Goal: Feedback & Contribution: Contribute content

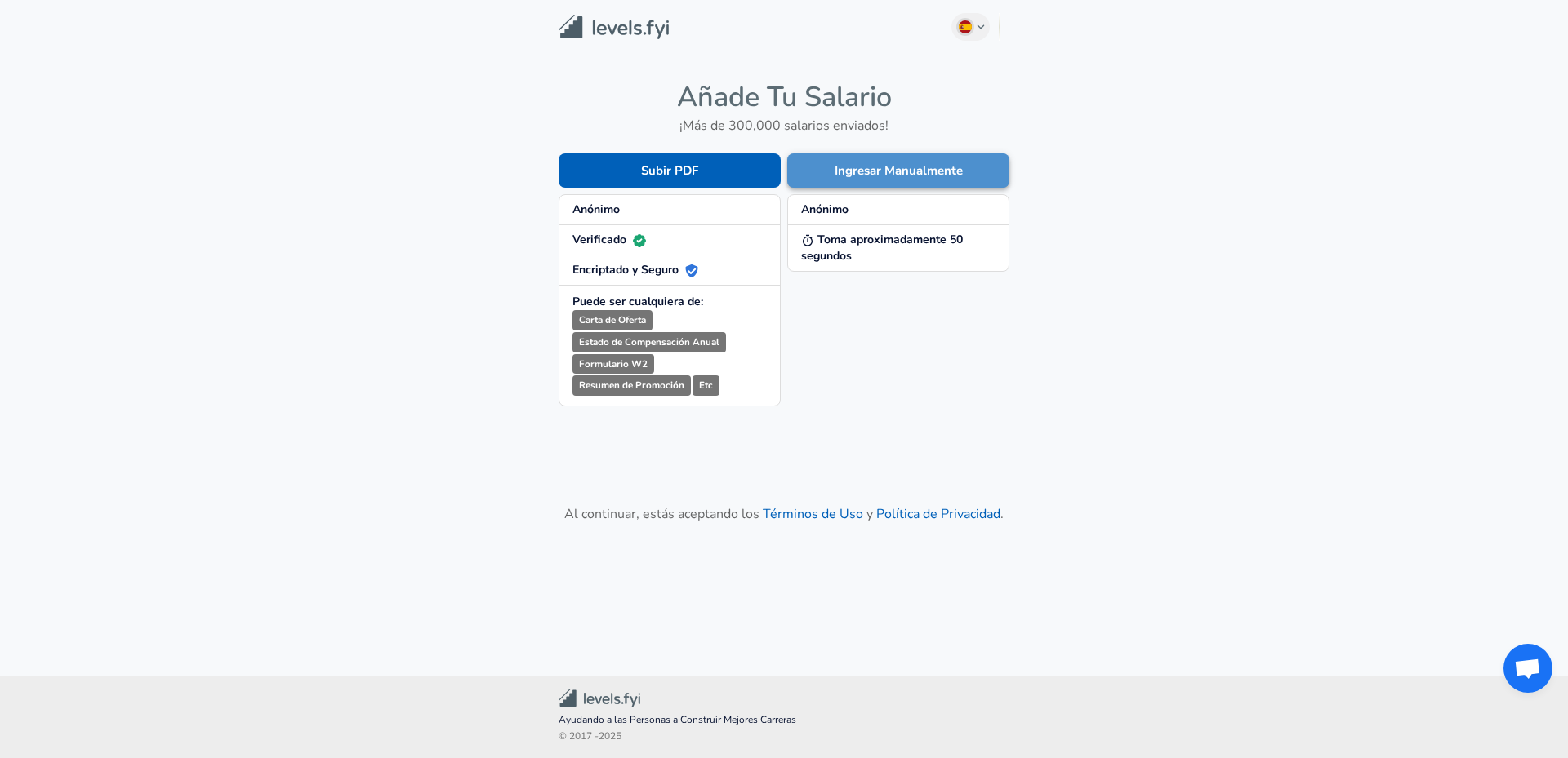
click at [839, 172] on button "Ingresar Manualmente" at bounding box center [898, 170] width 222 height 35
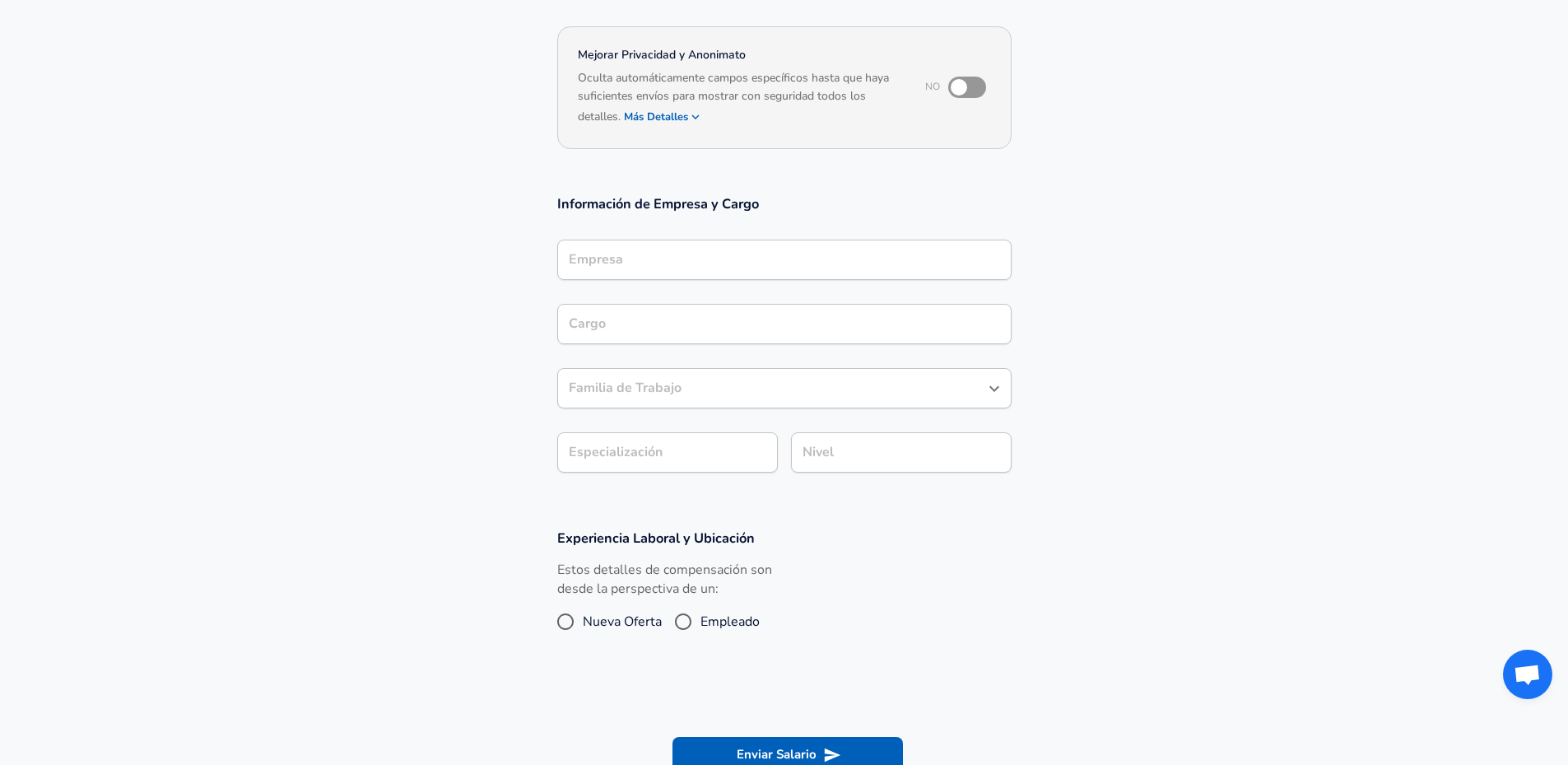
click at [635, 246] on div "Empresa" at bounding box center [784, 259] width 455 height 41
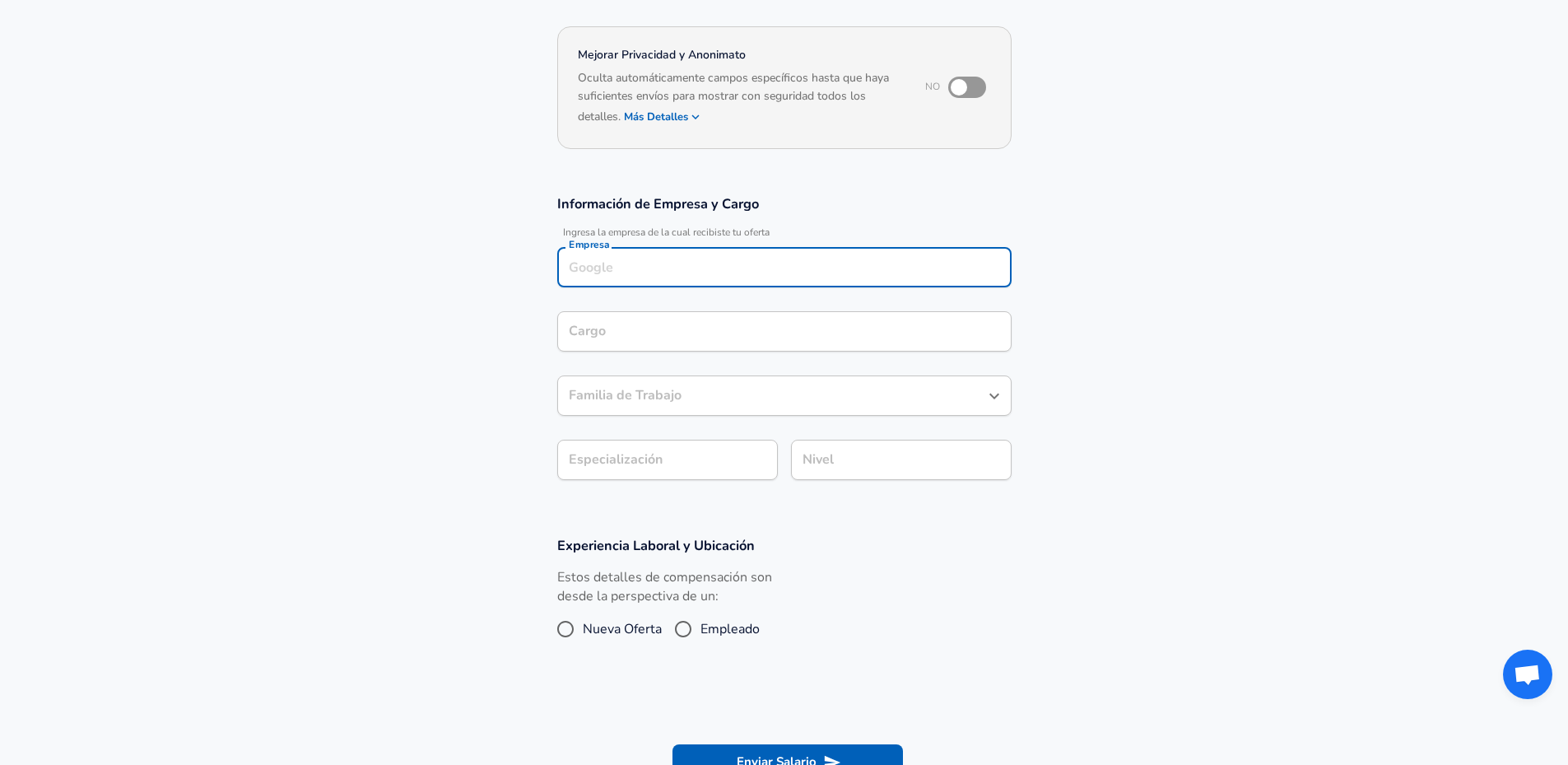
scroll to position [153, 0]
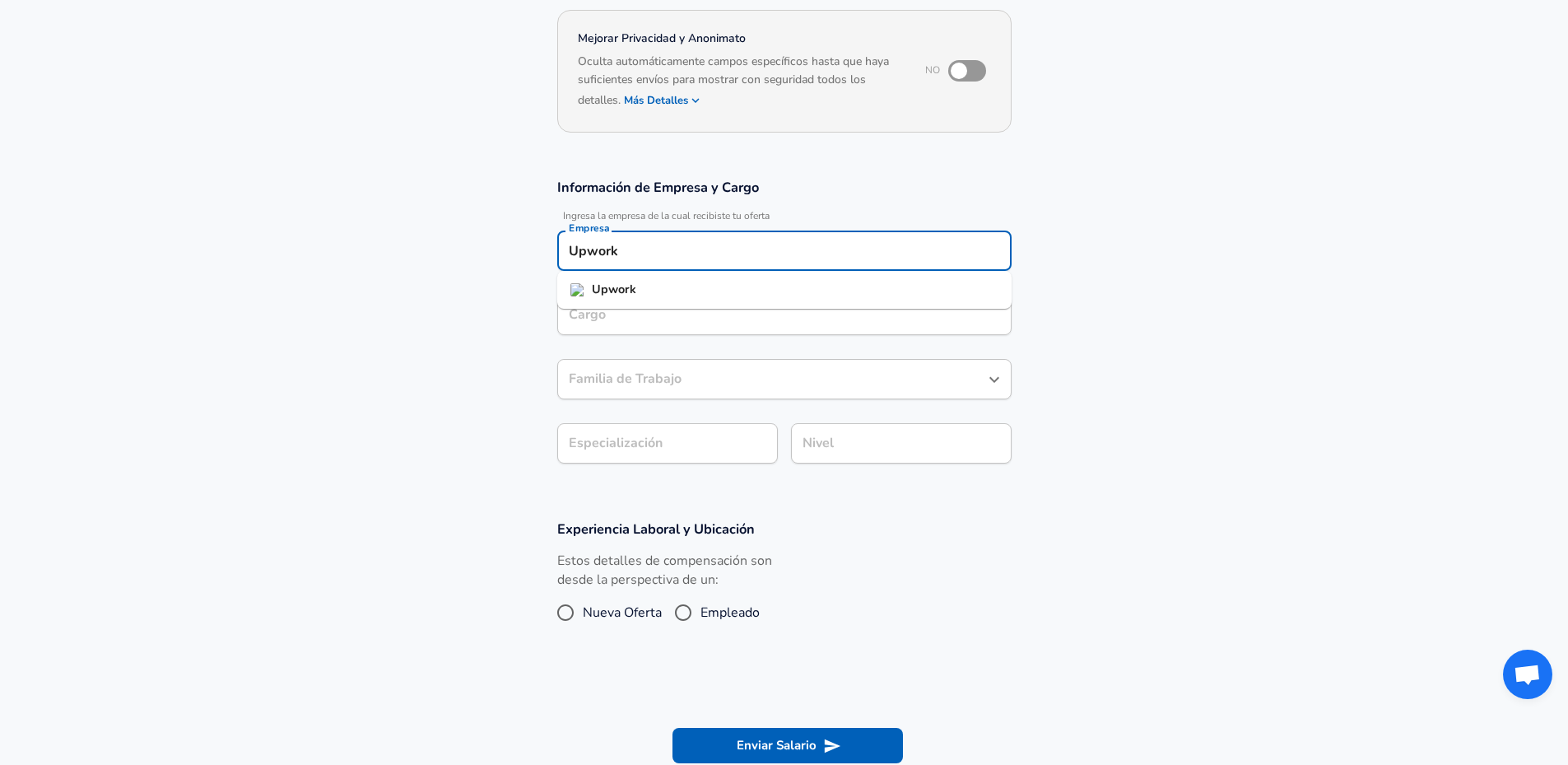
click at [647, 280] on li "Upwork" at bounding box center [784, 290] width 455 height 24
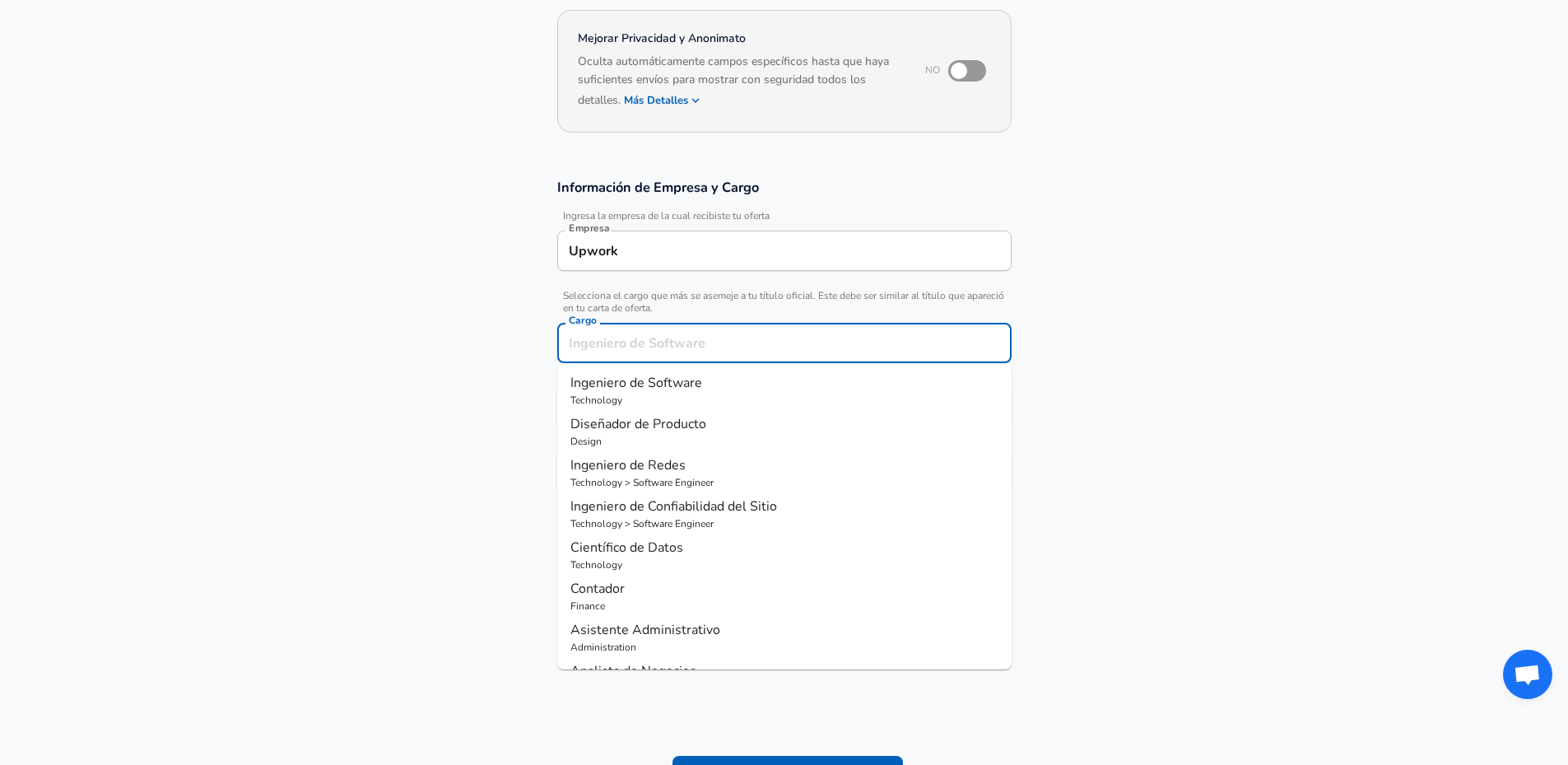
scroll to position [186, 0]
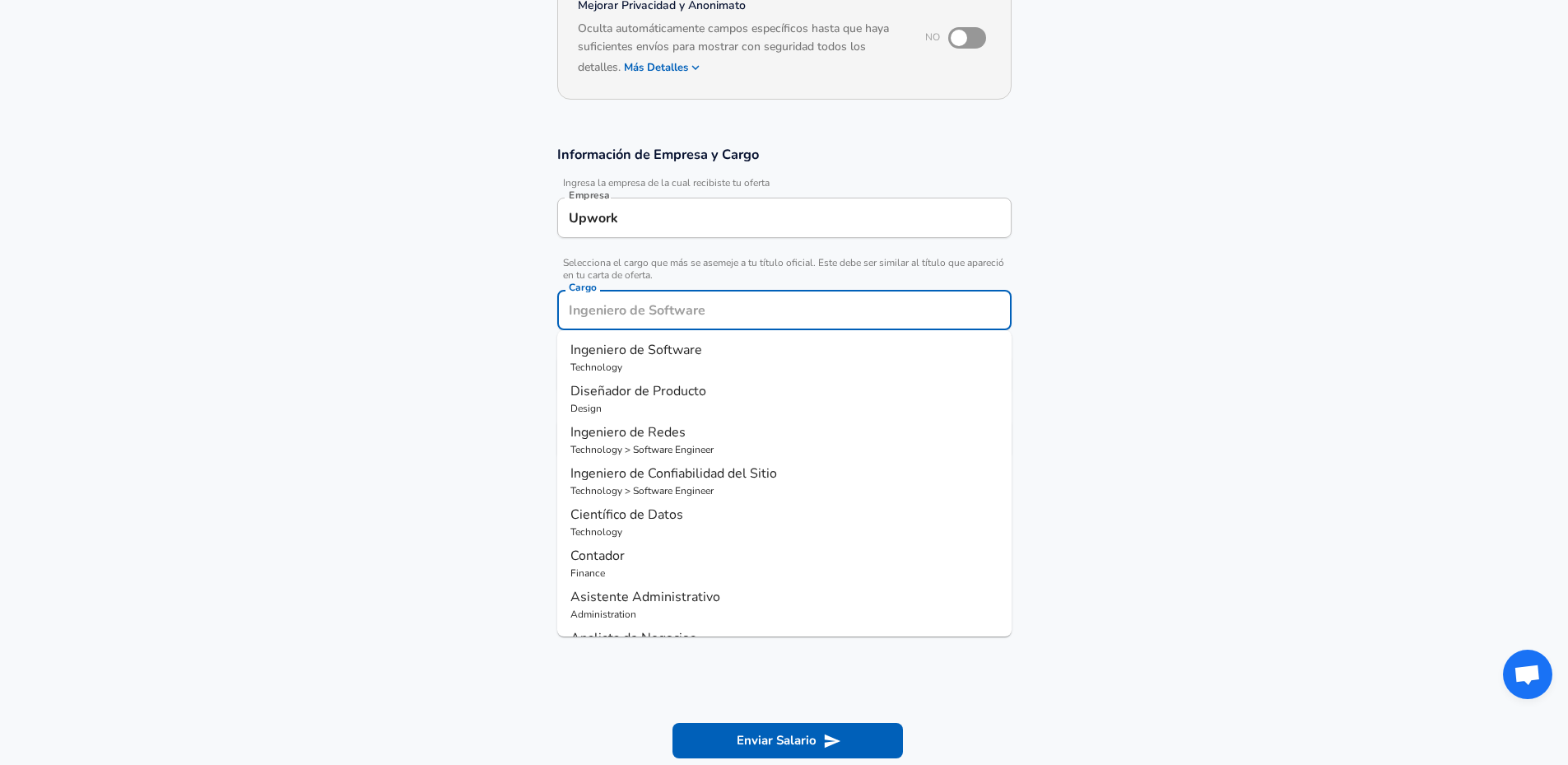
click at [657, 315] on input "Cargo" at bounding box center [784, 310] width 440 height 25
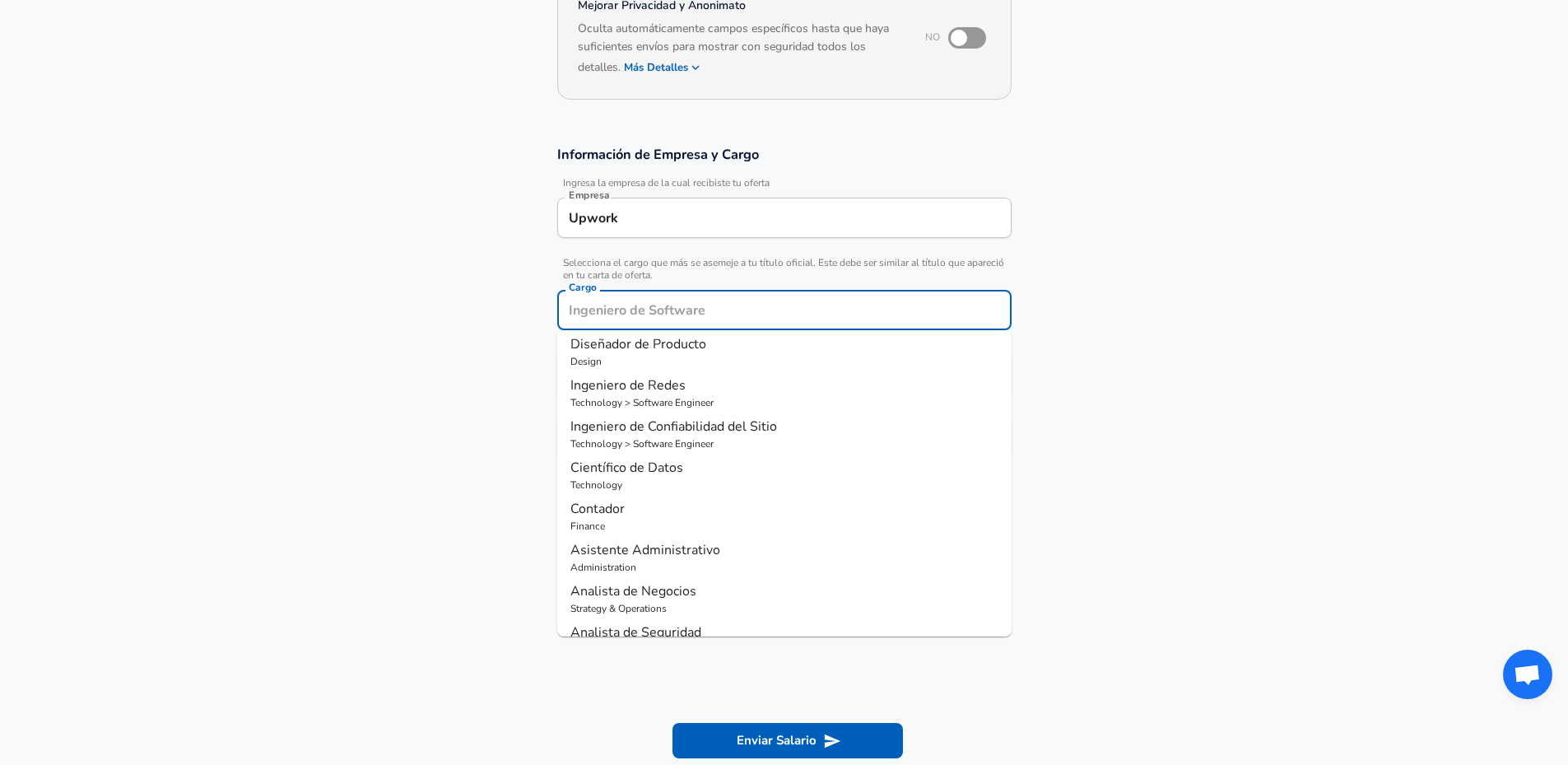
scroll to position [0, 0]
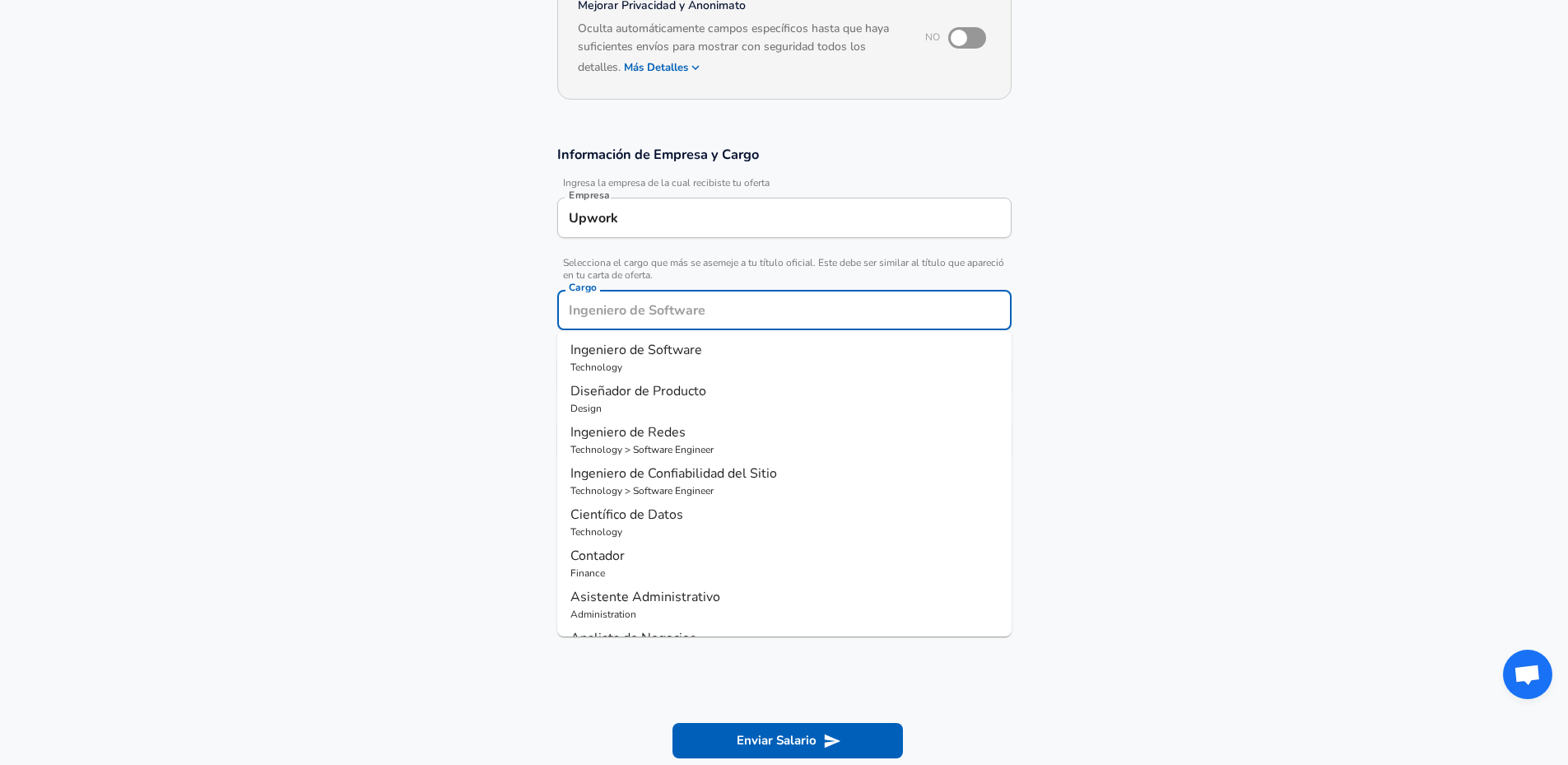
click at [437, 377] on section "Información de Empresa y Cargo Ingresa la empresa de la cual recibiste tu ofert…" at bounding box center [784, 311] width 1568 height 370
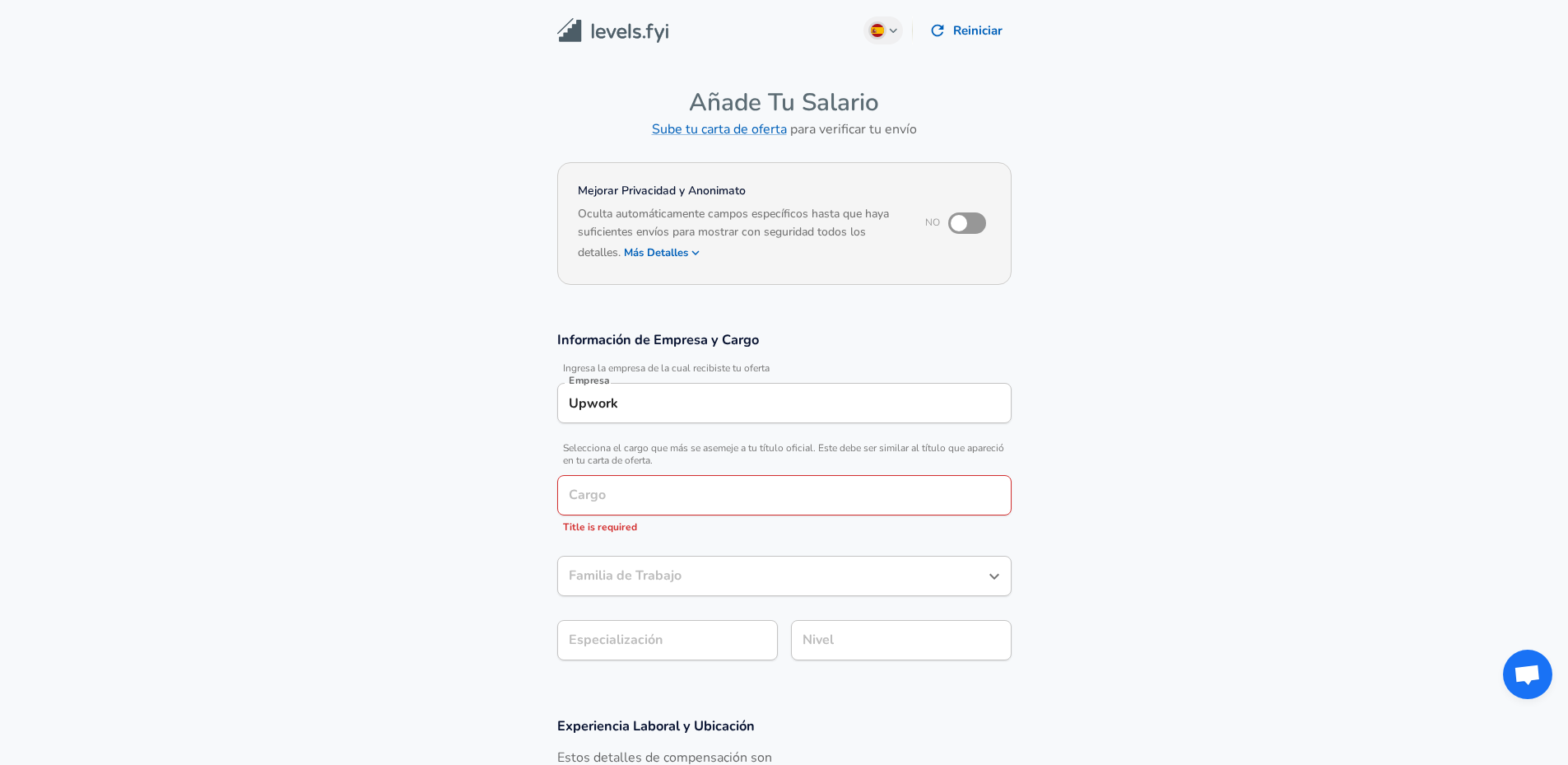
click at [716, 399] on input "Upwork" at bounding box center [784, 402] width 440 height 25
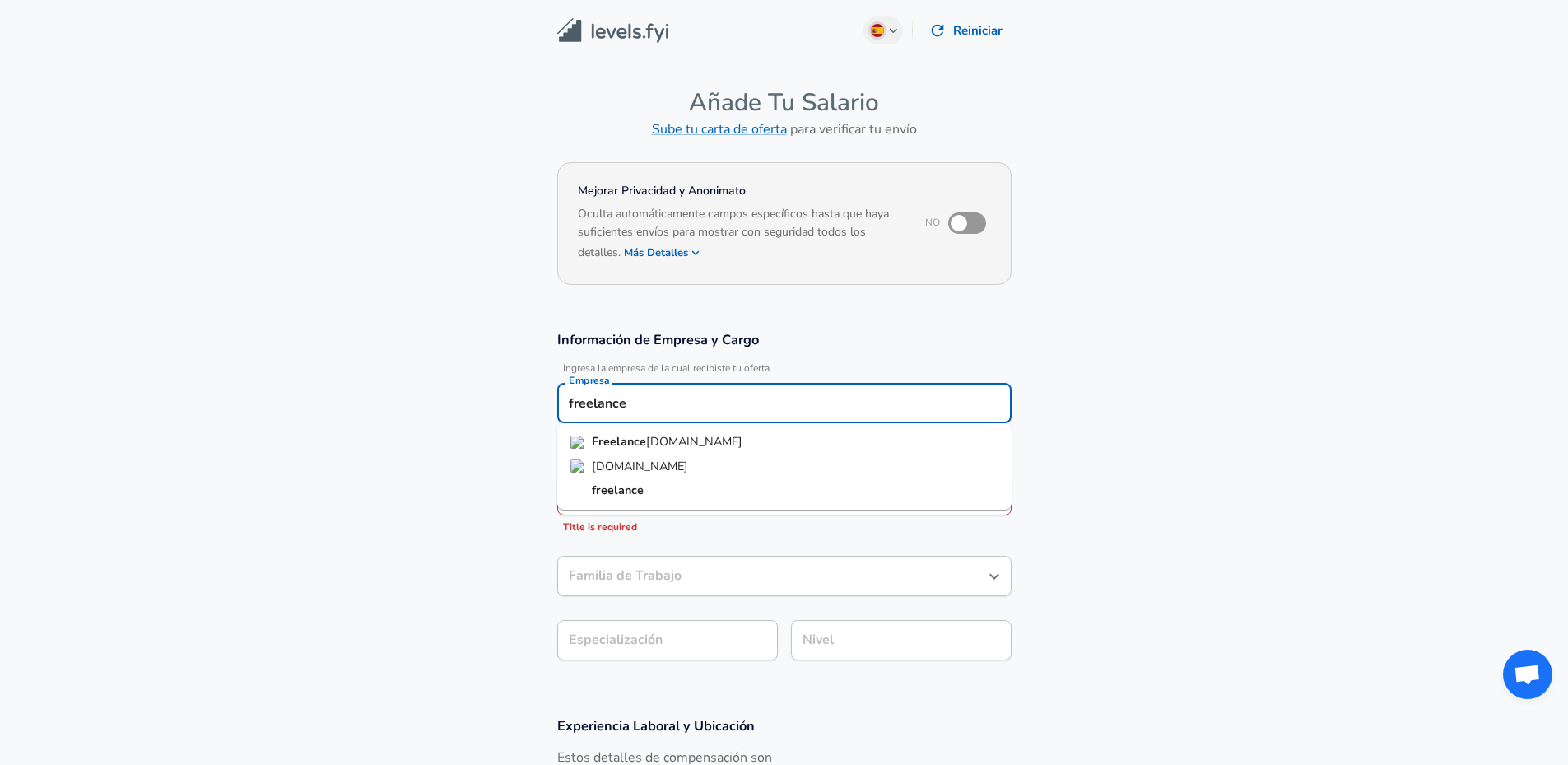
click at [652, 499] on li "freelance" at bounding box center [784, 491] width 455 height 24
type input "freelance"
click at [661, 496] on input "Cargo" at bounding box center [784, 495] width 440 height 25
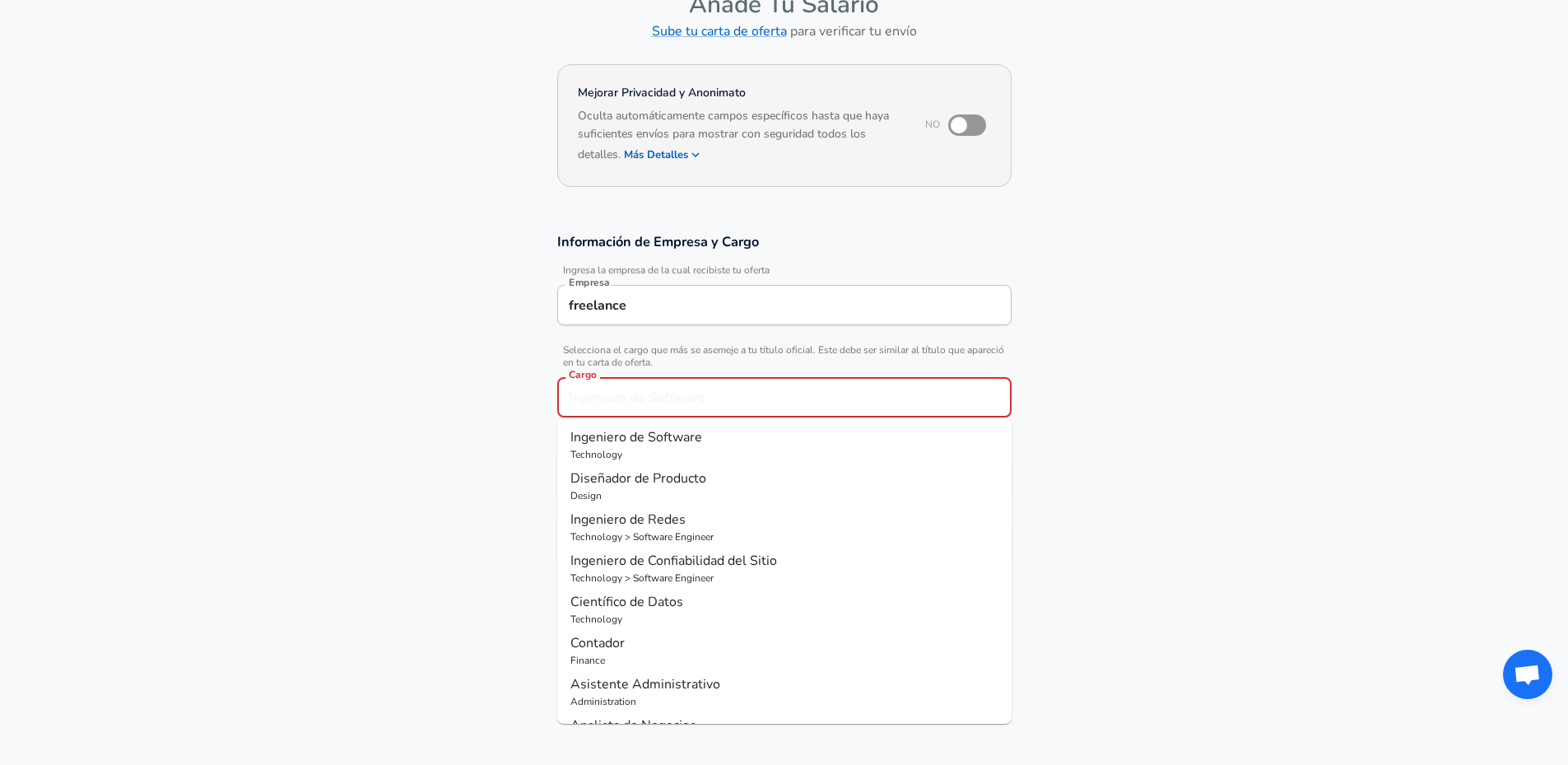
scroll to position [106, 0]
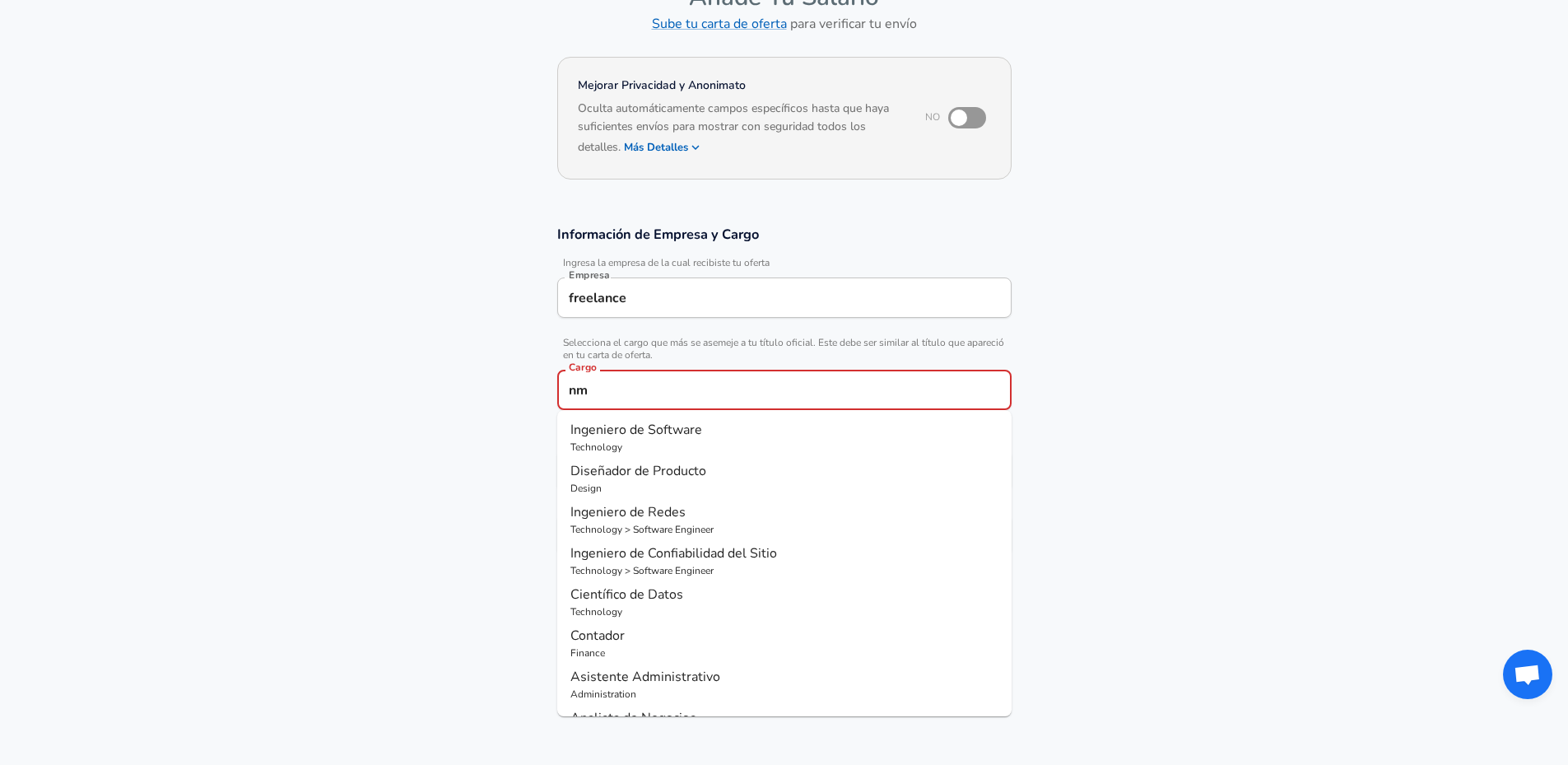
type input "n"
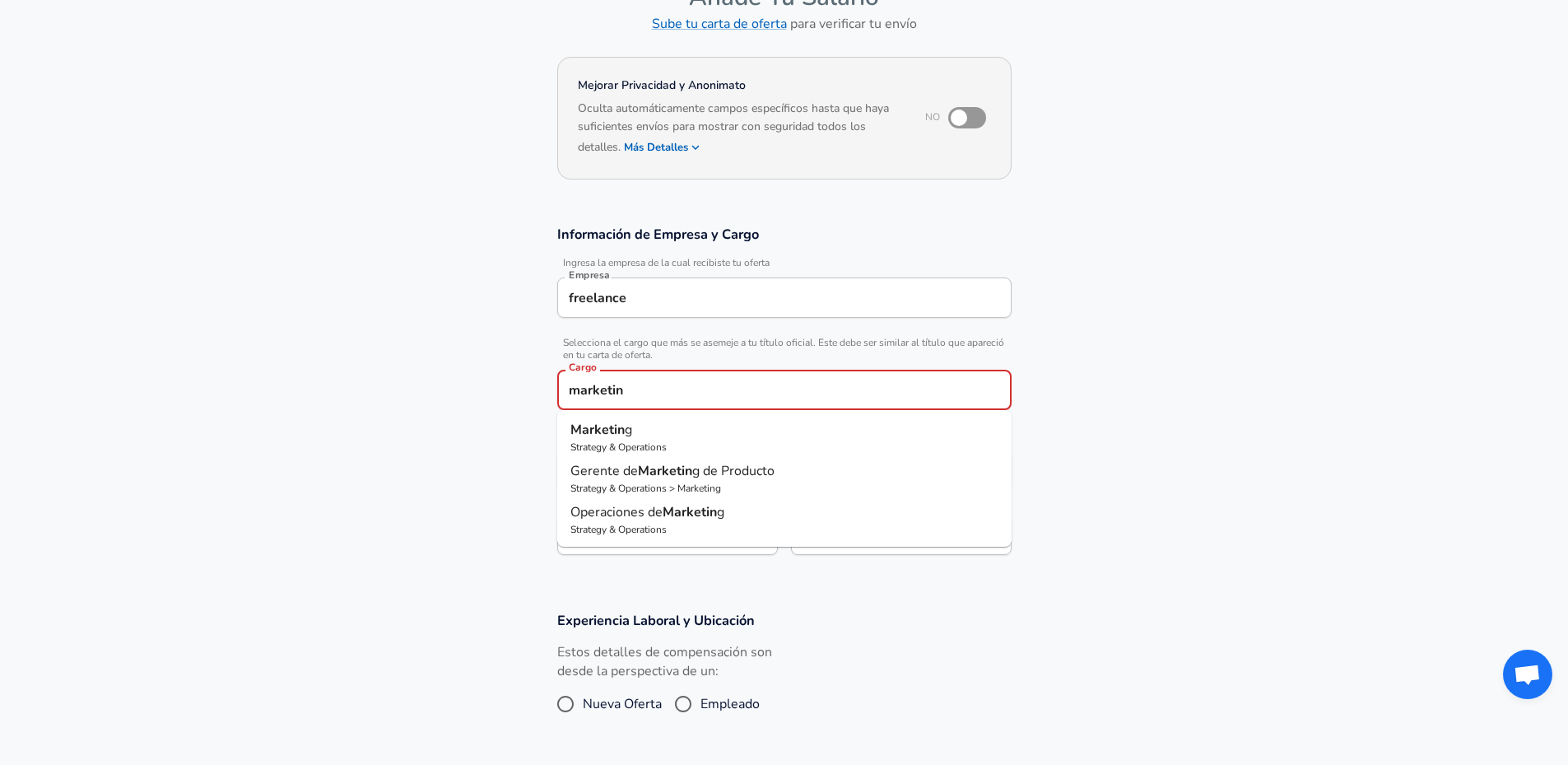
click at [778, 482] on p "Strategy & Operations > Marketing" at bounding box center [784, 489] width 428 height 15
type input "Gerente de Marketing de Producto"
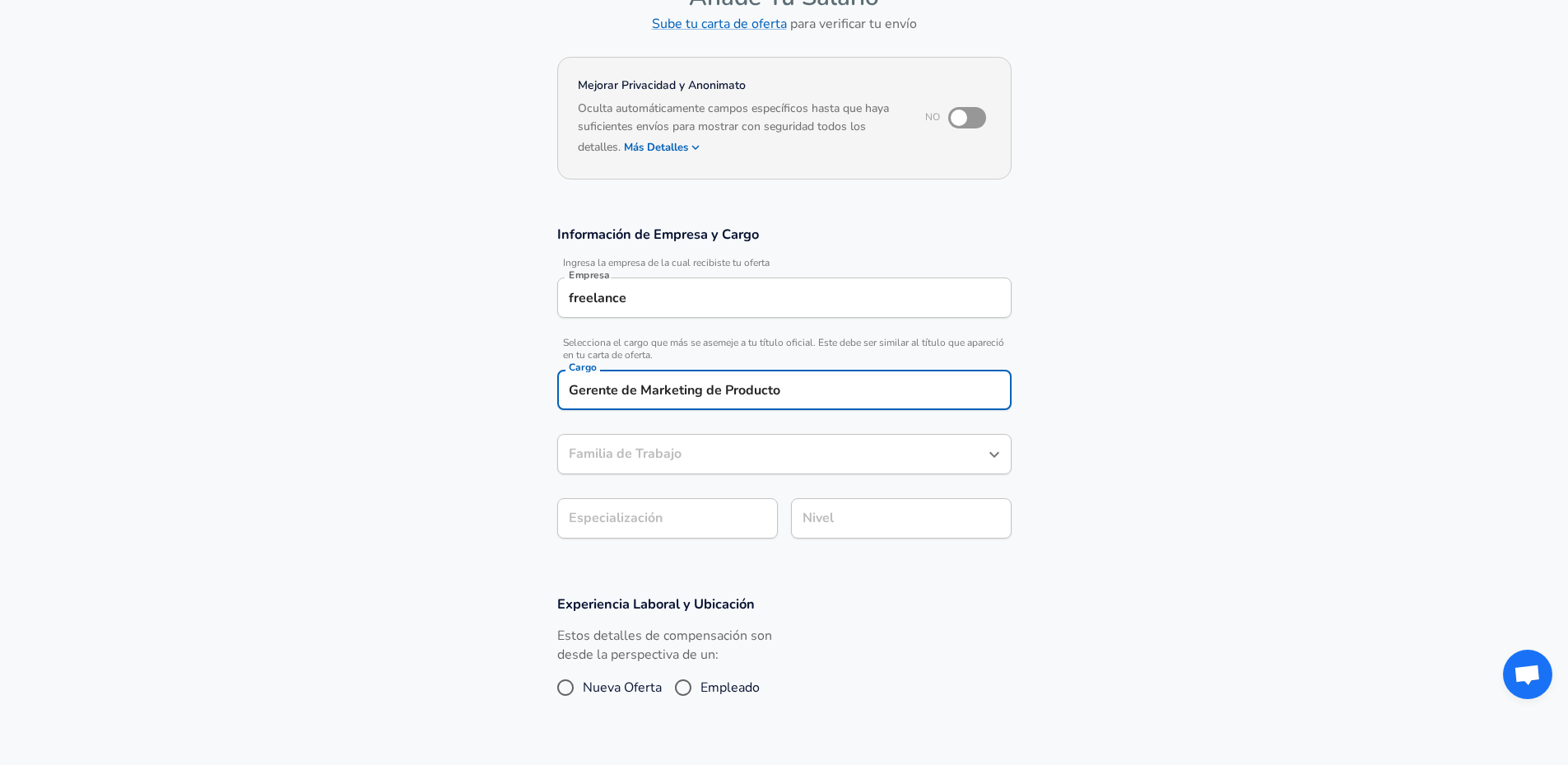
type input "Marketing"
type input "Gerente de Marketing de Producto"
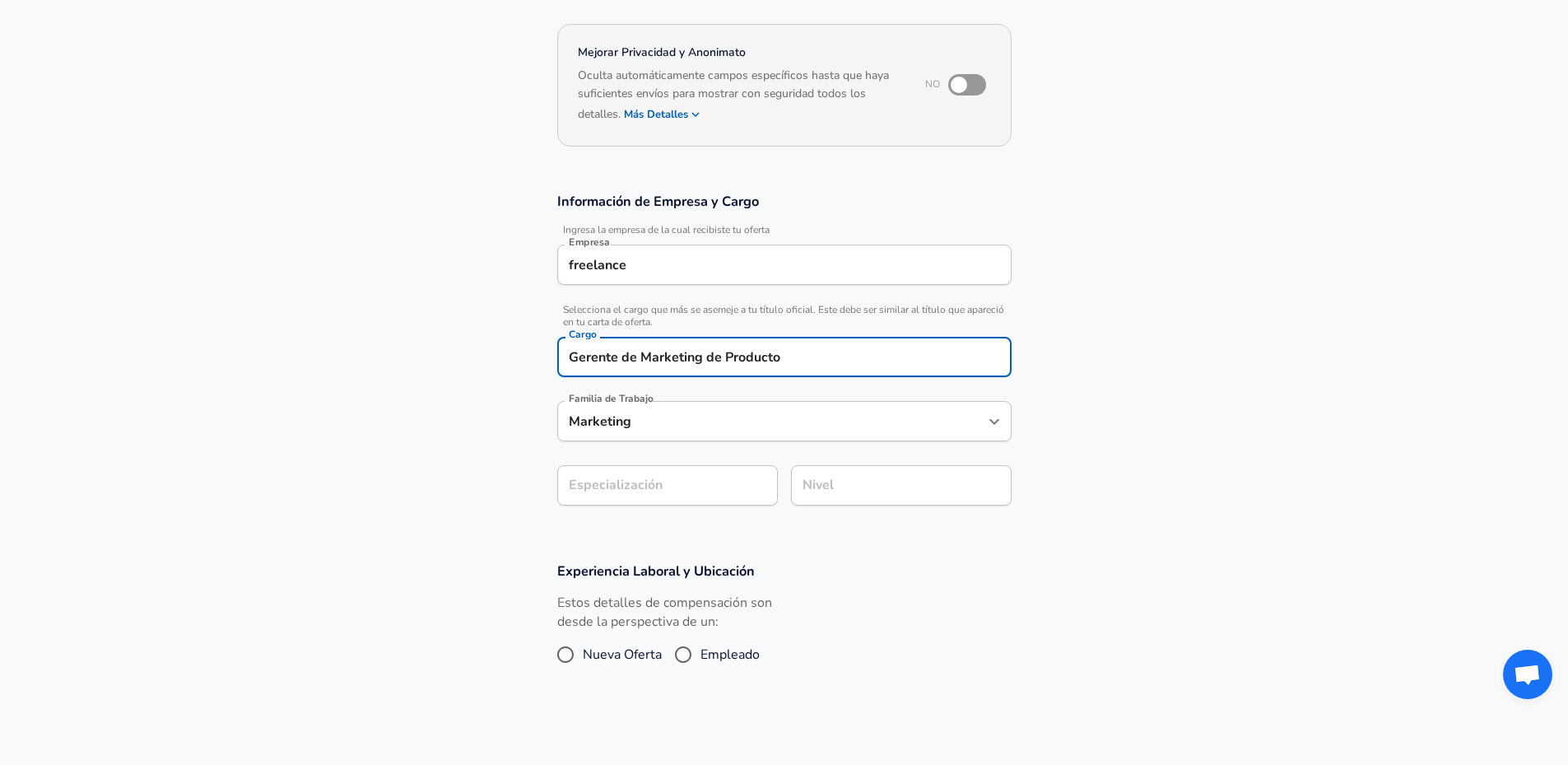
click at [768, 434] on input "Marketing" at bounding box center [772, 421] width 415 height 25
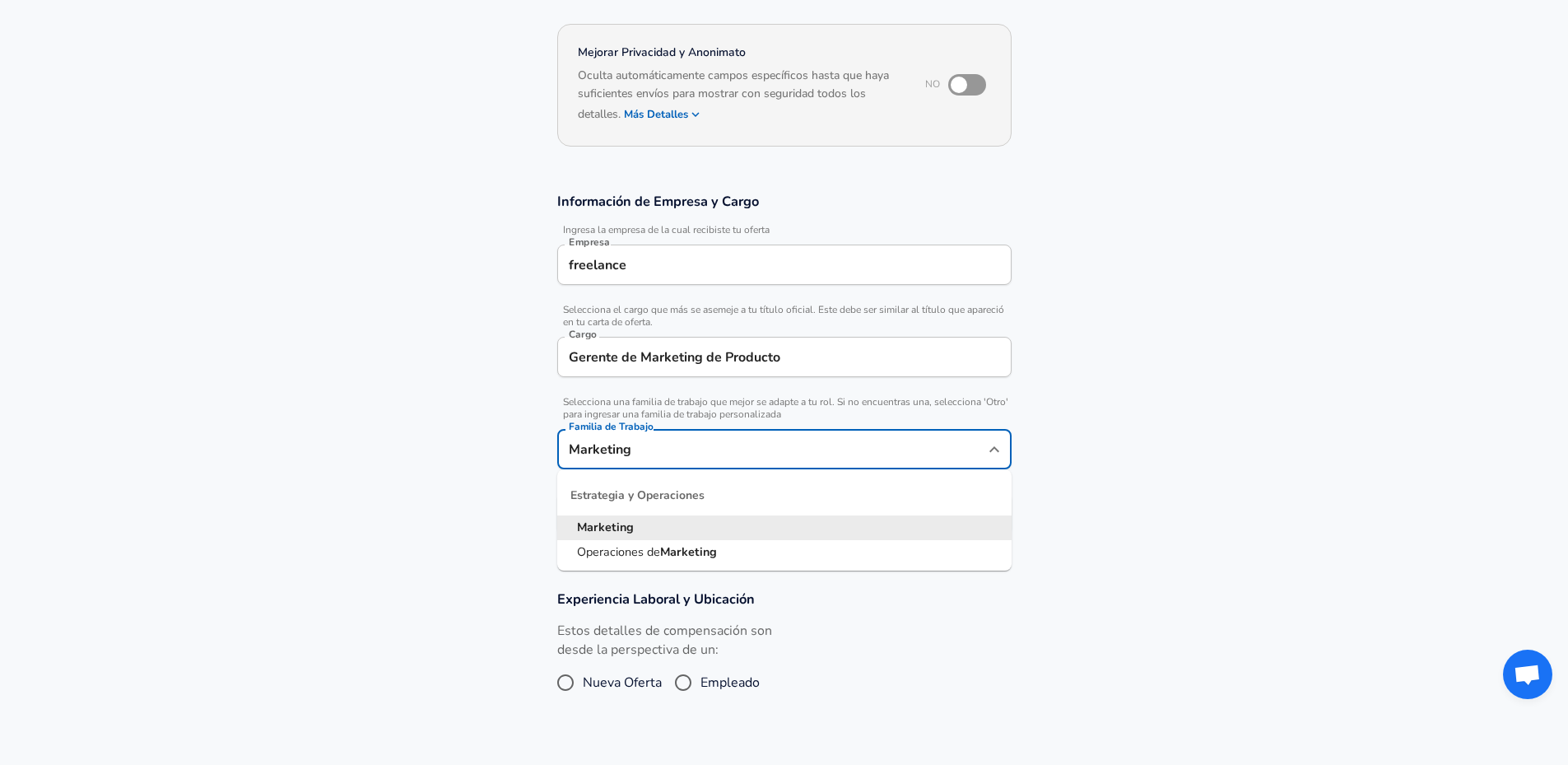
click at [768, 457] on input "Marketing" at bounding box center [772, 448] width 415 height 25
click at [1202, 483] on section "Información de Empresa y Cargo Ingresa la empresa de la cual recibiste tu ofert…" at bounding box center [784, 372] width 1568 height 398
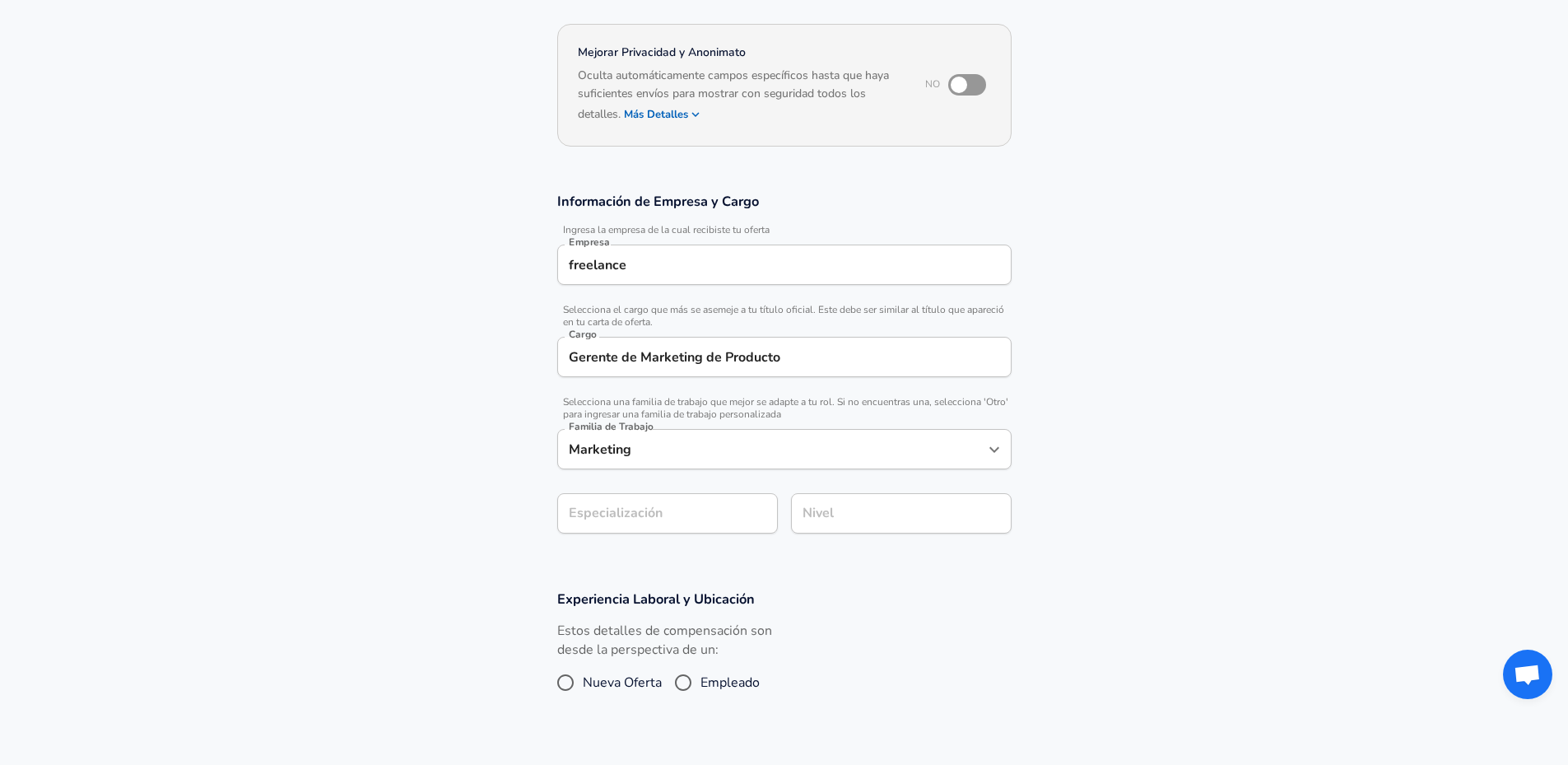
click at [752, 521] on section "Información de Empresa y Cargo Ingresa la empresa de la cual recibiste tu ofert…" at bounding box center [784, 372] width 1568 height 398
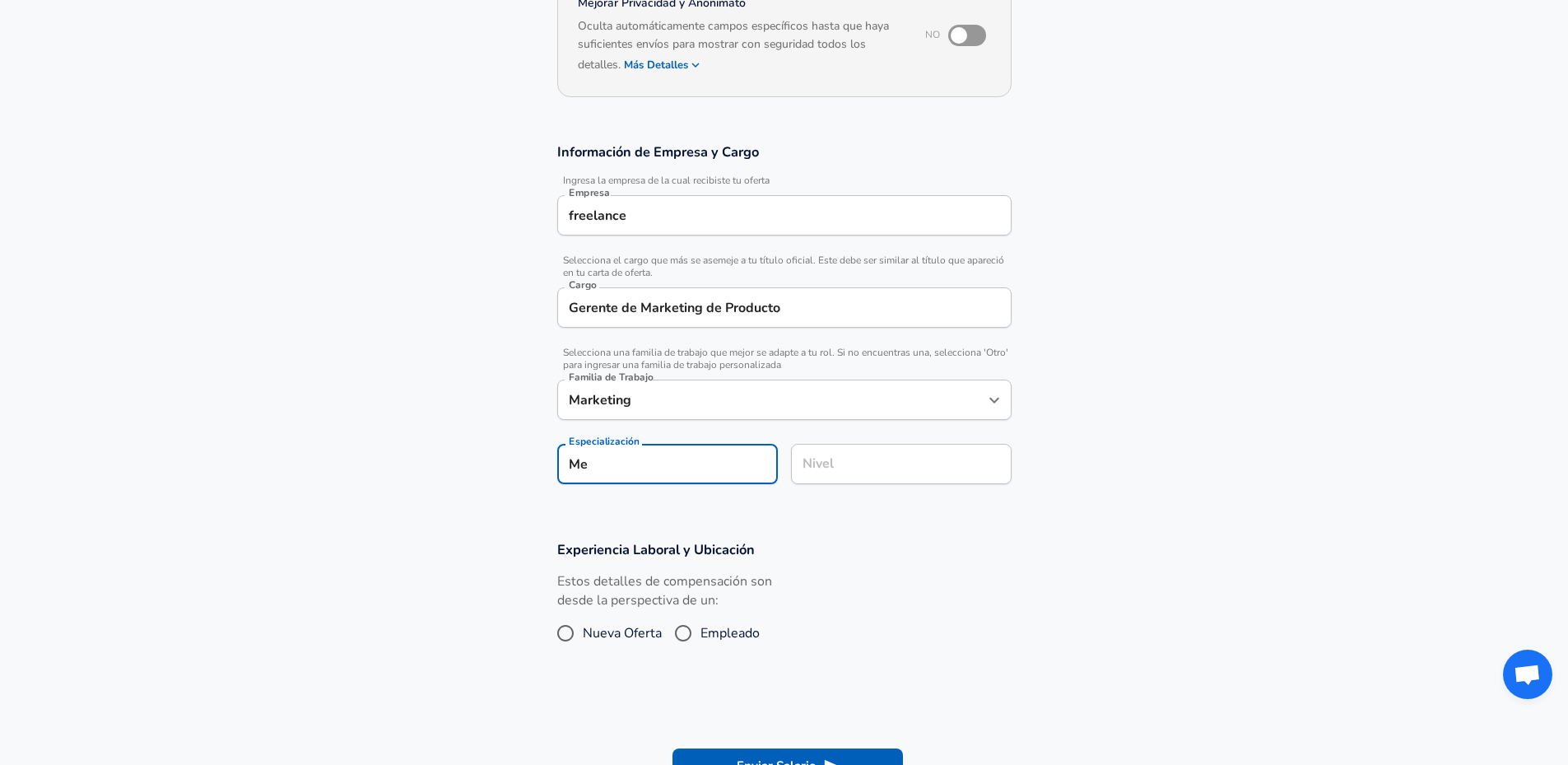
type input "M"
type input "Paid Ads and Email Marketing"
click at [835, 471] on input "Nivel" at bounding box center [901, 464] width 206 height 25
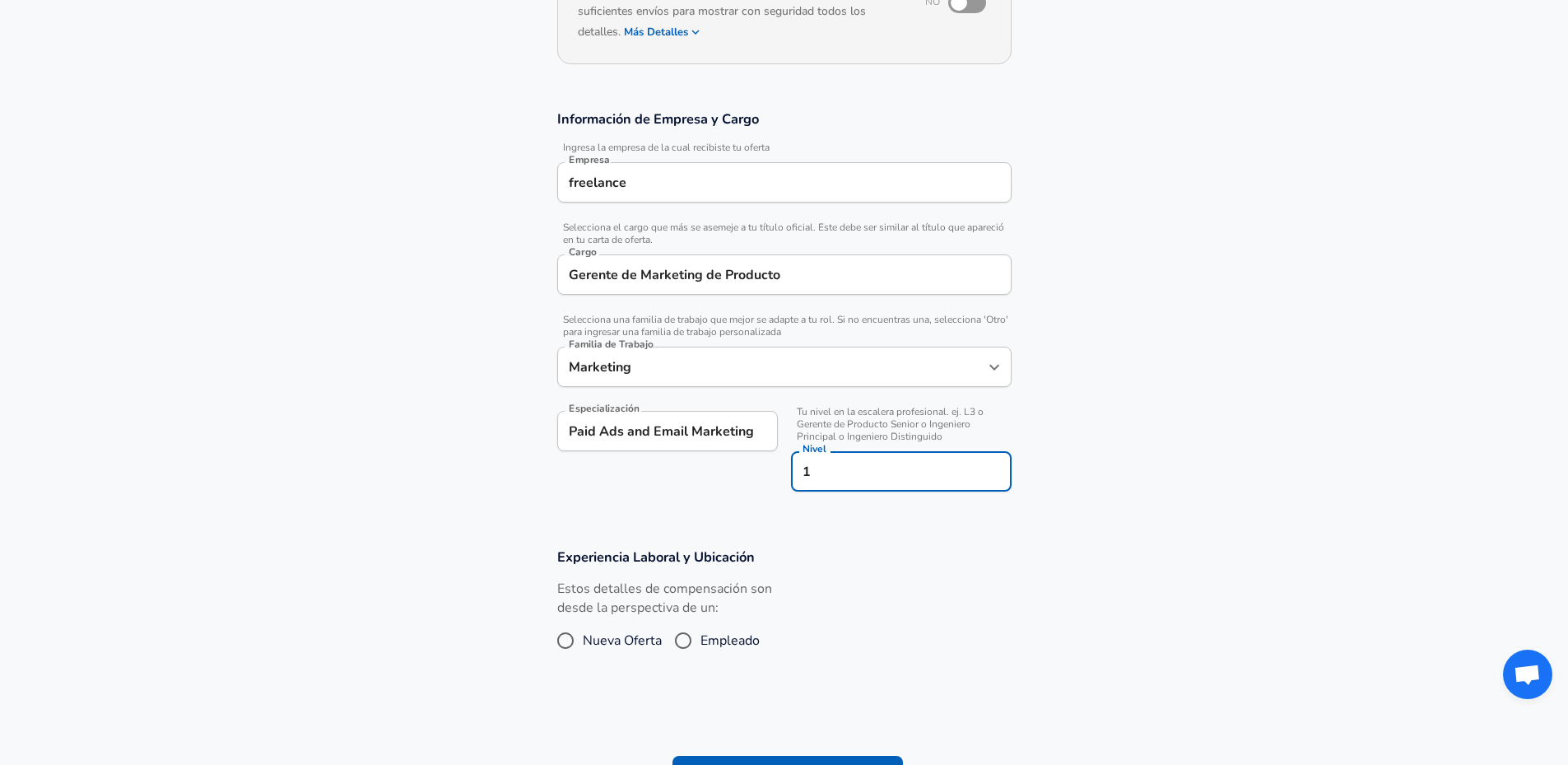
type input "1"
click at [1038, 535] on section "Experiencia Laboral y Ubicación Estos detalles de compensación son desde la per…" at bounding box center [784, 610] width 1568 height 165
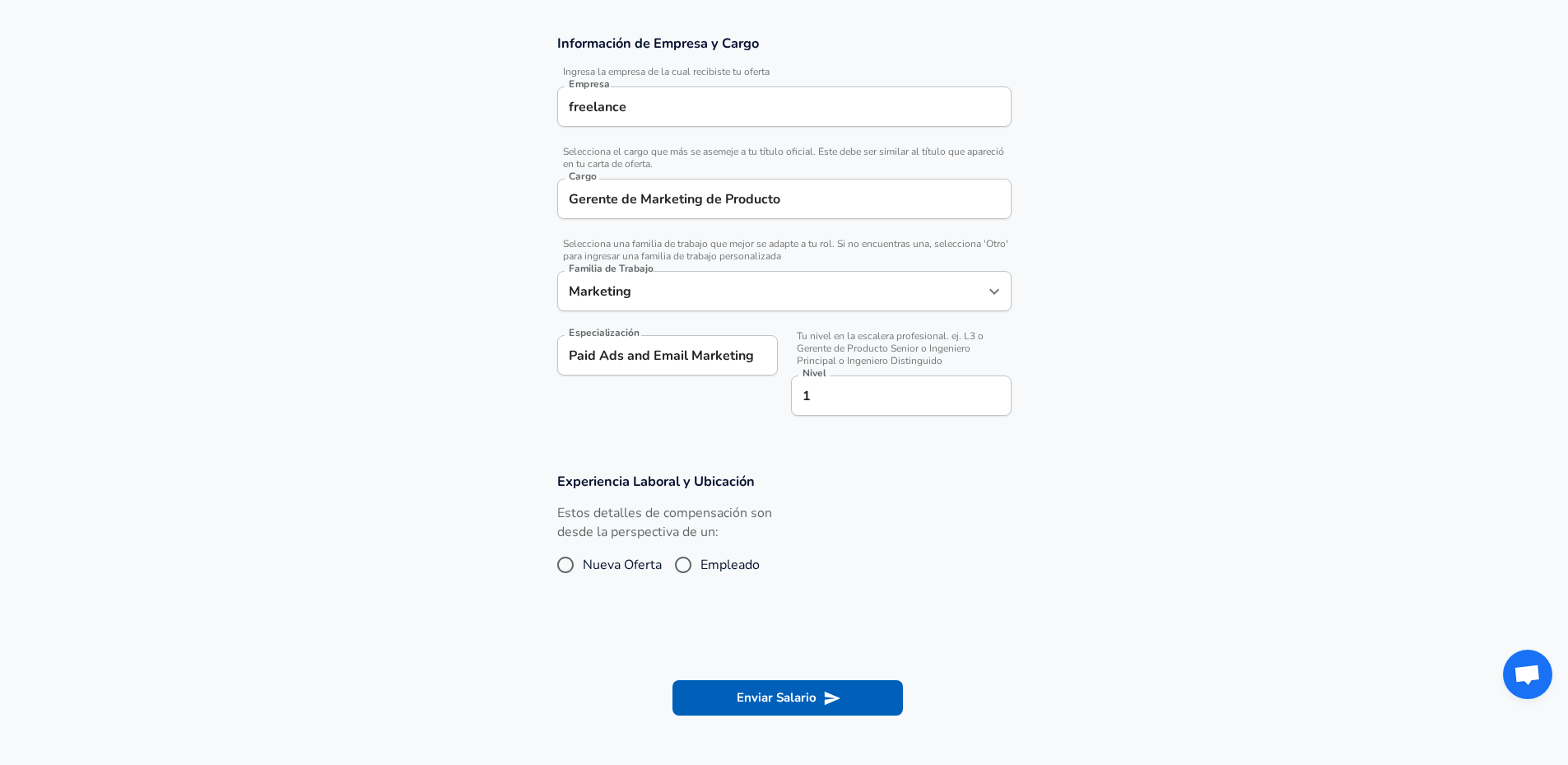
scroll to position [303, 0]
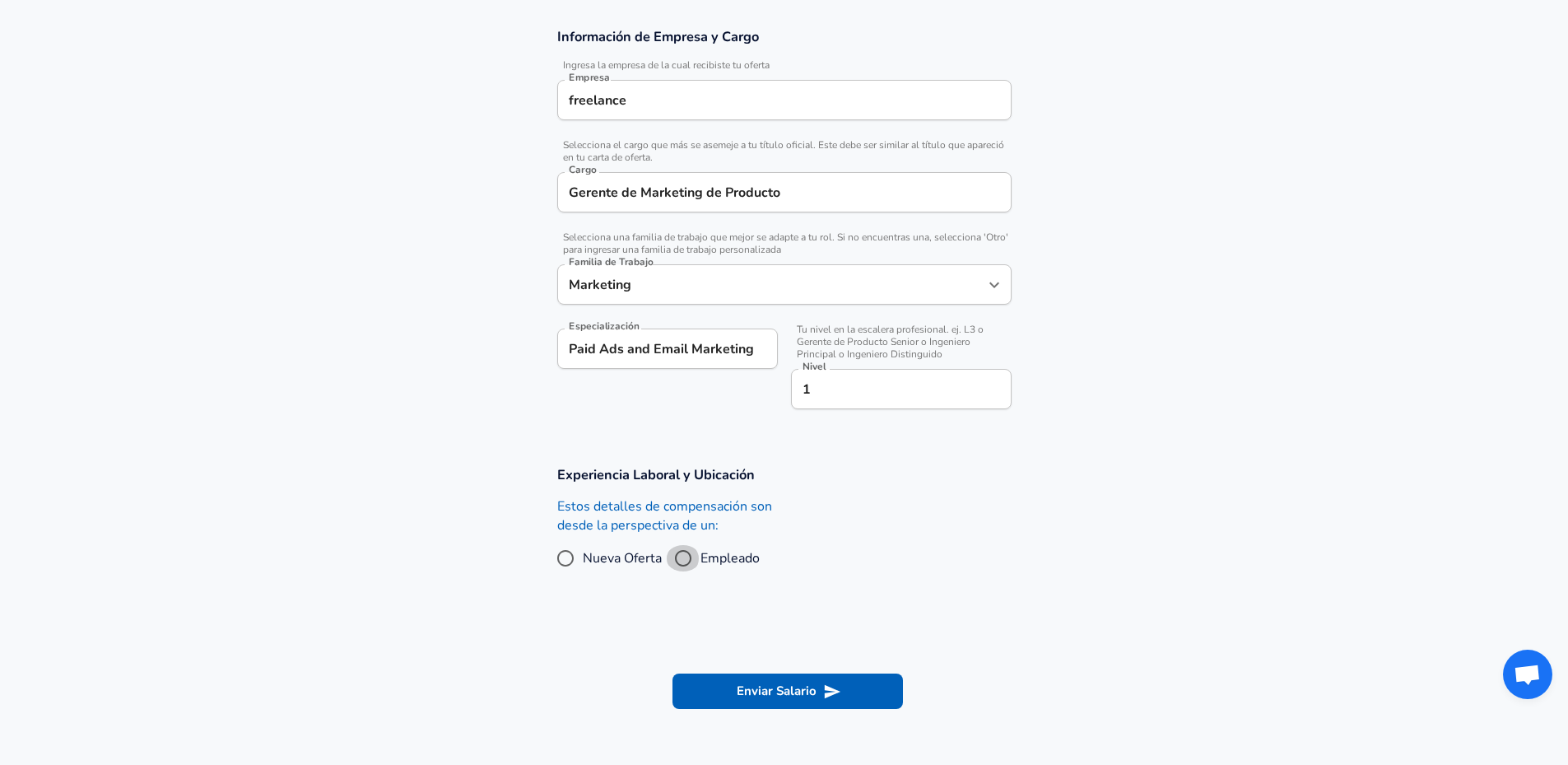
click at [678, 551] on input "Empleado" at bounding box center [683, 559] width 35 height 26
radio input "true"
click at [563, 560] on input "Nueva Oferta" at bounding box center [565, 559] width 35 height 26
radio input "true"
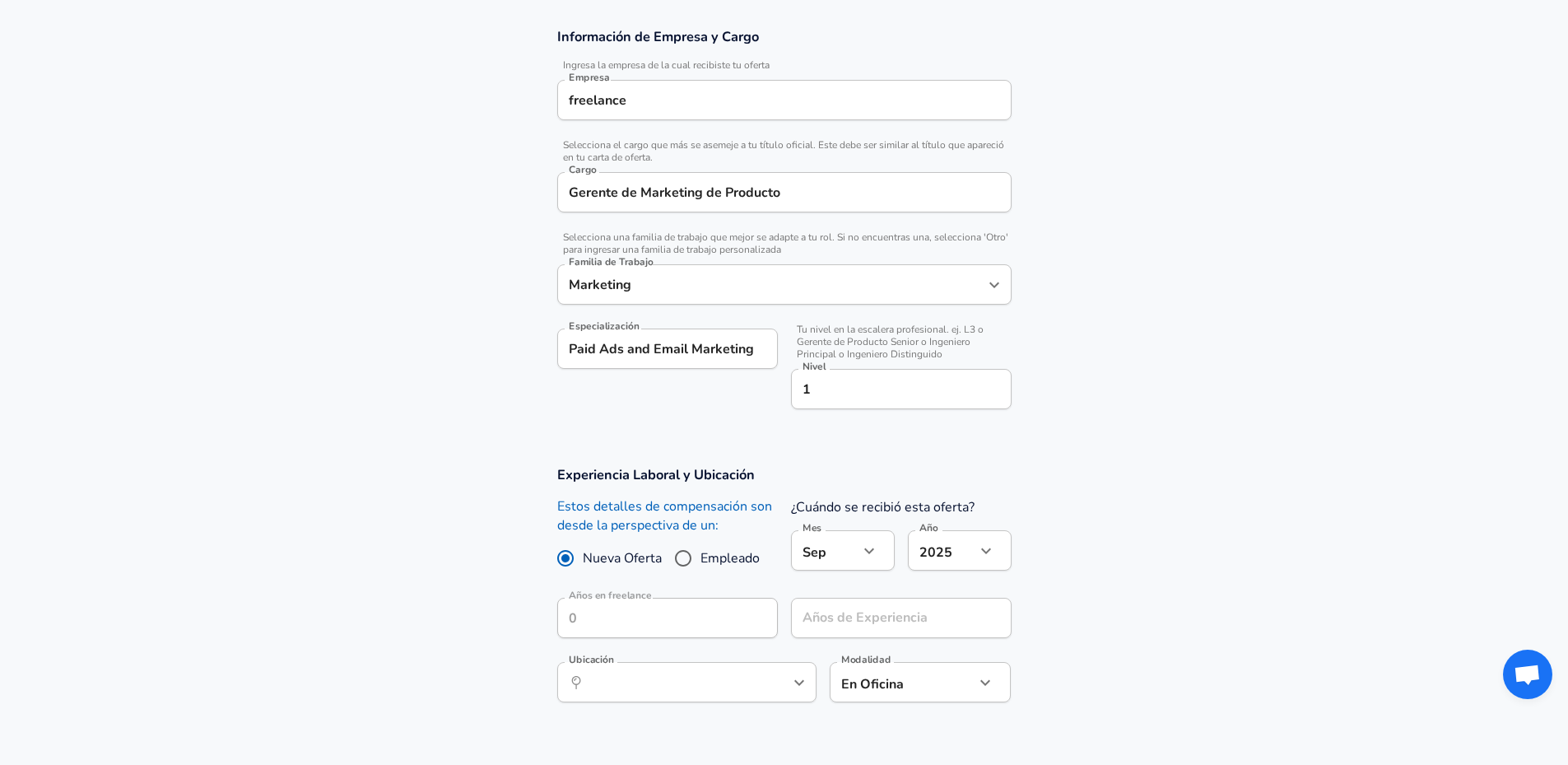
click at [672, 559] on input "Empleado" at bounding box center [683, 559] width 35 height 26
radio input "true"
click at [900, 462] on body "Spanish Change Reiniciar Añade Tu Salario Sube tu carta de oferta para verifica…" at bounding box center [784, 79] width 1568 height 765
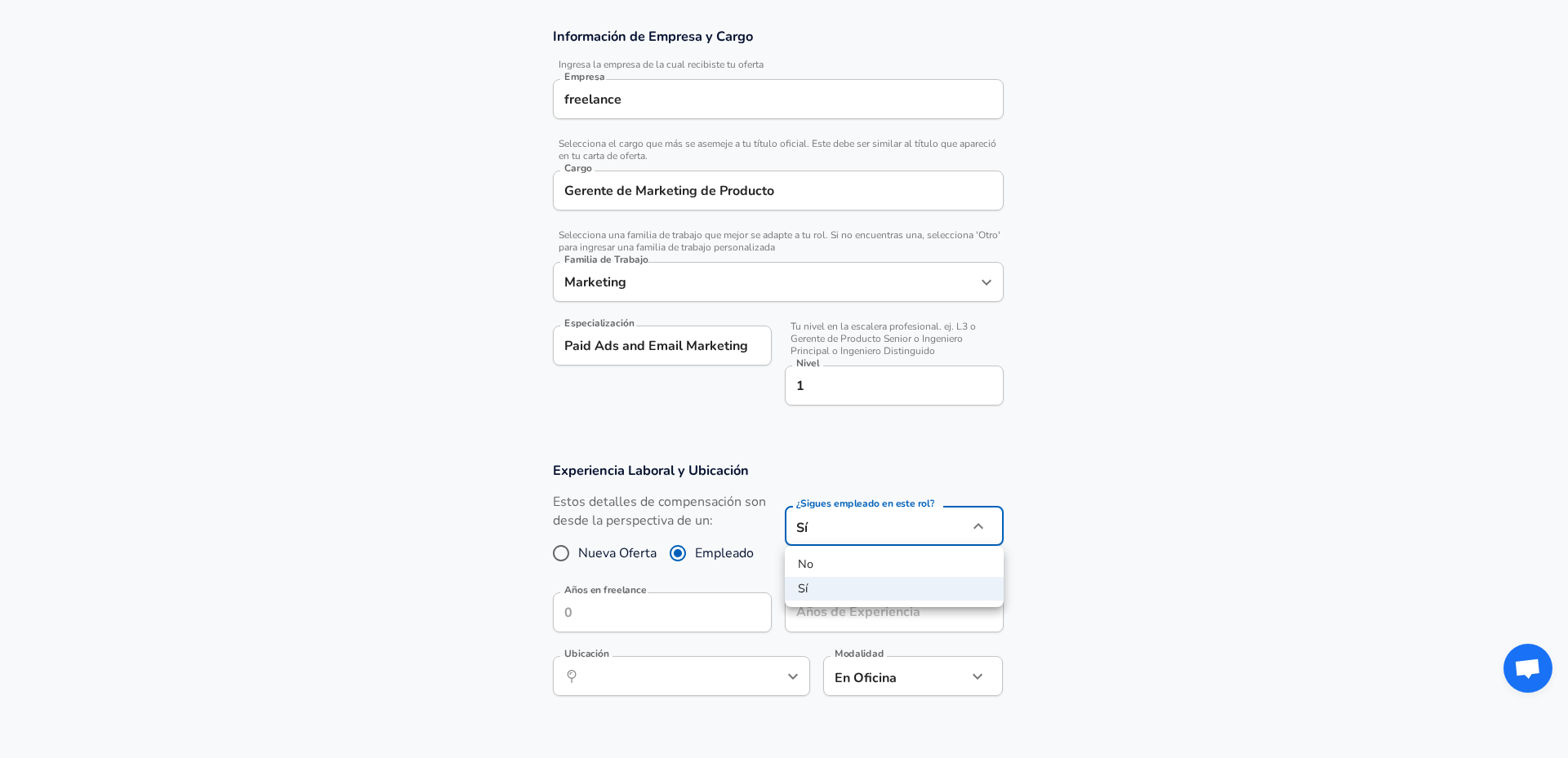
click at [893, 531] on div at bounding box center [784, 379] width 1568 height 758
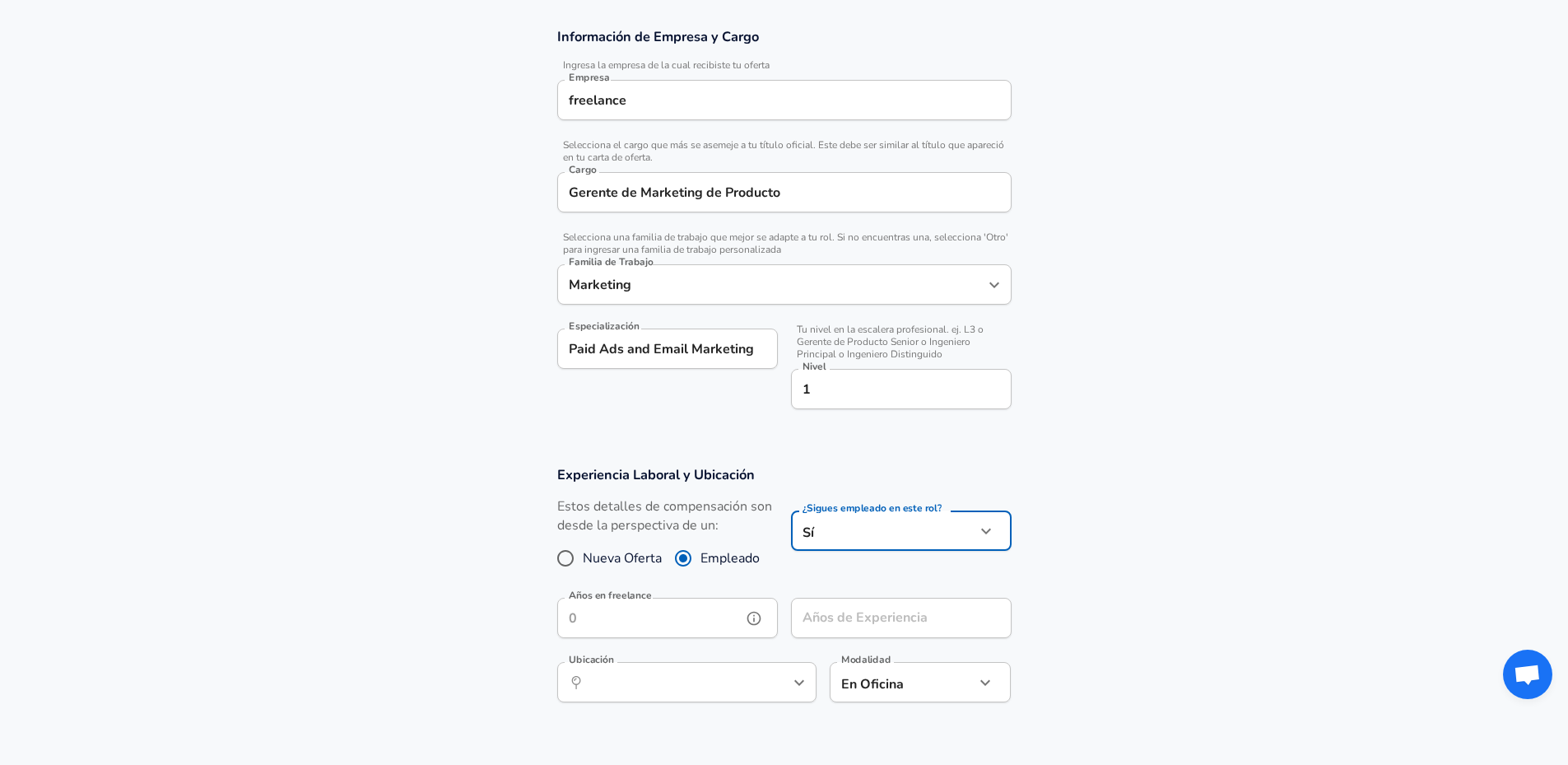
click at [654, 626] on input "Años en freelance" at bounding box center [650, 618] width 185 height 41
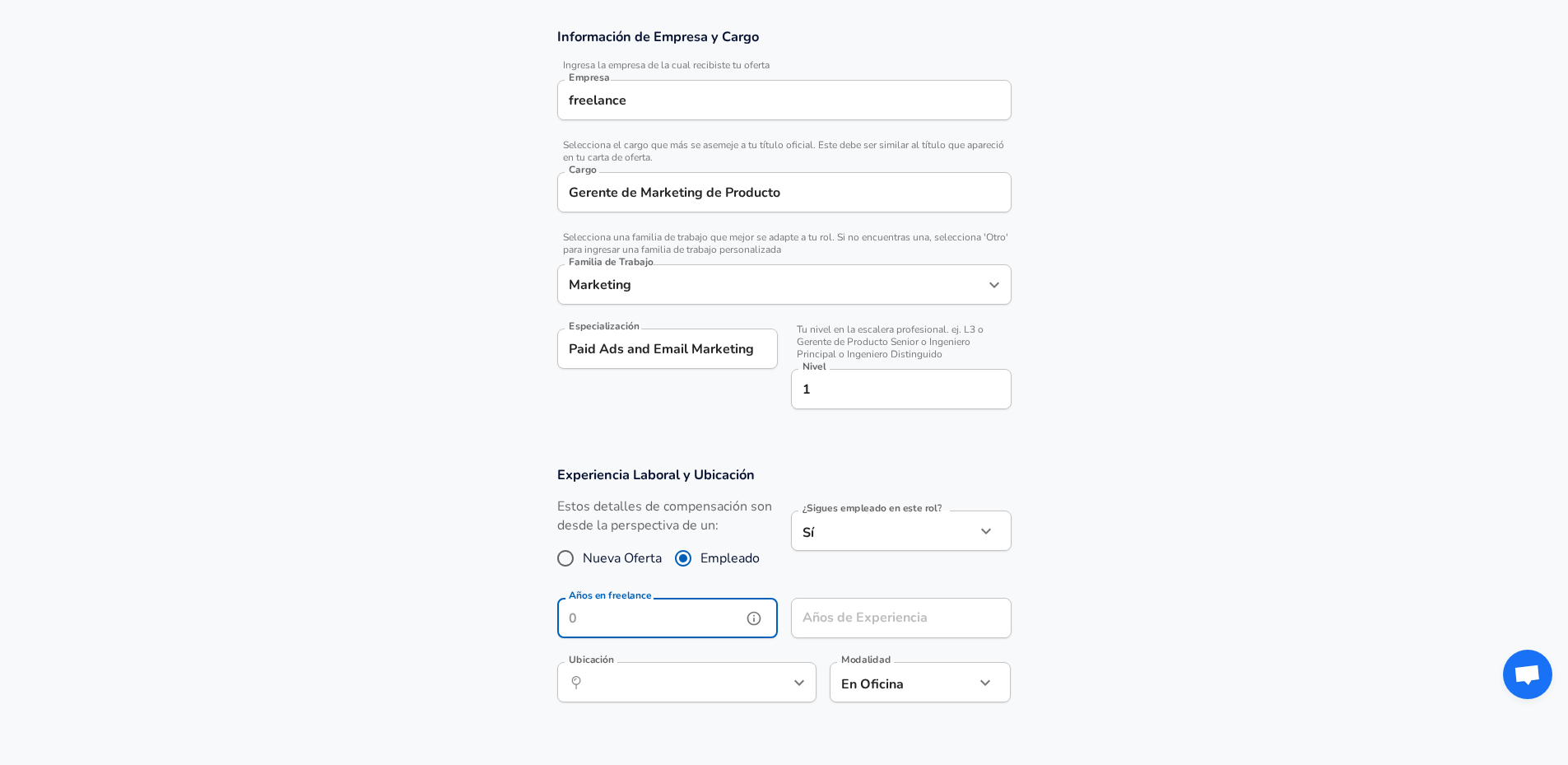
click at [752, 619] on icon "help" at bounding box center [753, 618] width 16 height 16
drag, startPoint x: 703, startPoint y: 617, endPoint x: 460, endPoint y: 632, distance: 243.5
click at [460, 632] on section "Experiencia Laboral y Ubicación Estos detalles de compensación son desde la per…" at bounding box center [784, 610] width 1568 height 326
click at [621, 624] on input "Años en freelance" at bounding box center [650, 618] width 185 height 41
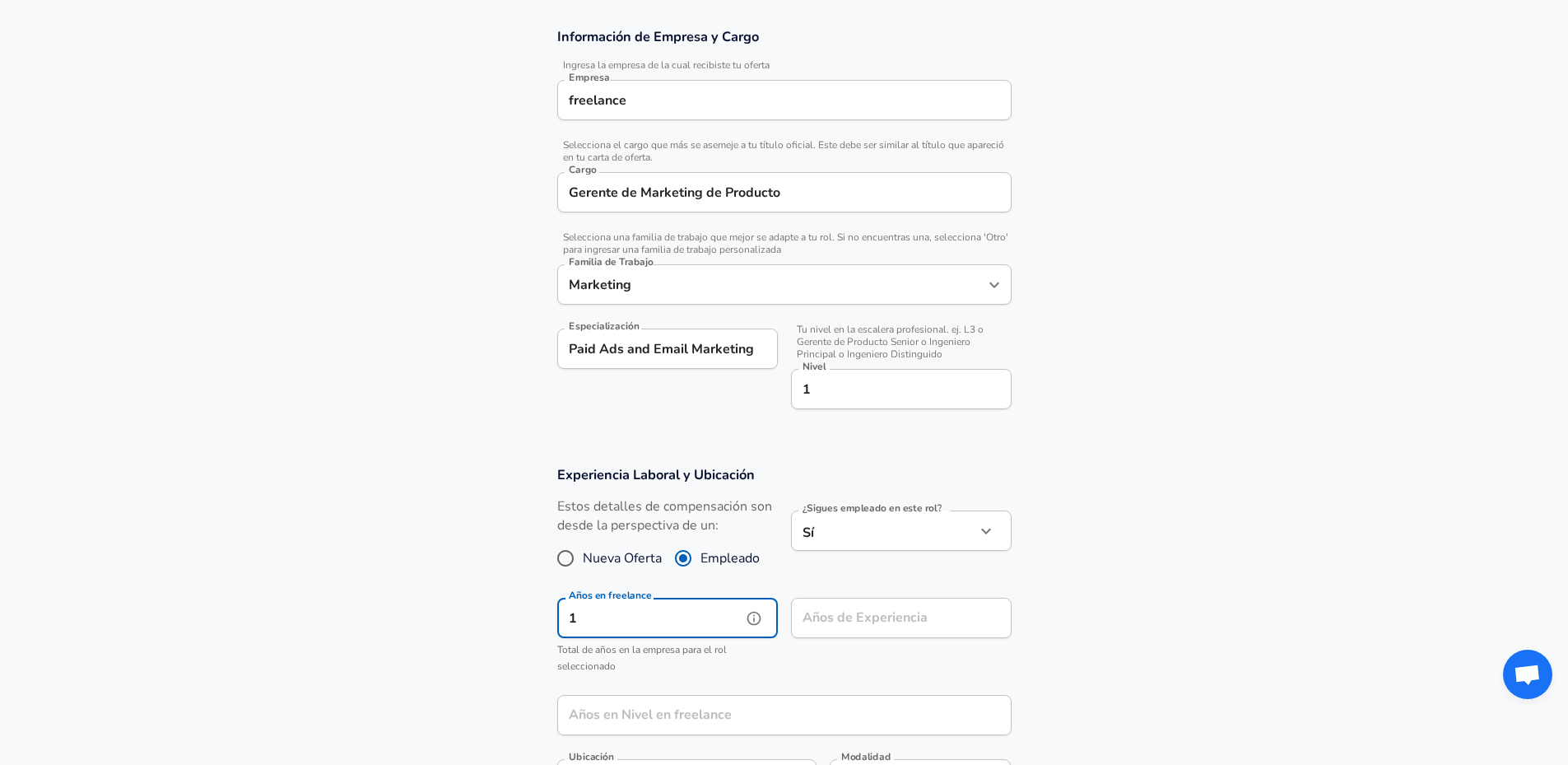
type input "1"
click at [906, 616] on div "Años de Experiencia Años de Experiencia" at bounding box center [901, 620] width 220 height 44
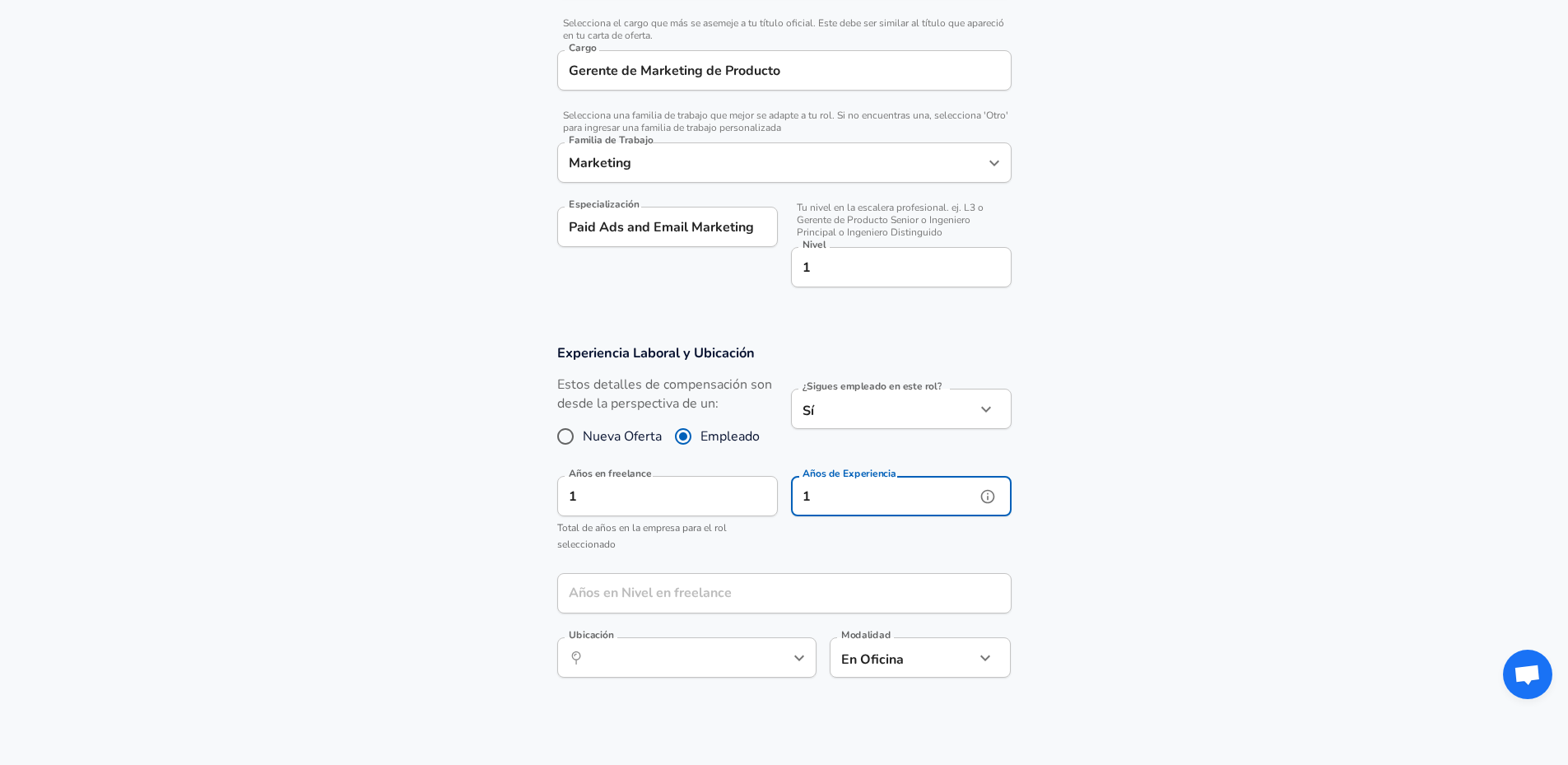
scroll to position [513, 0]
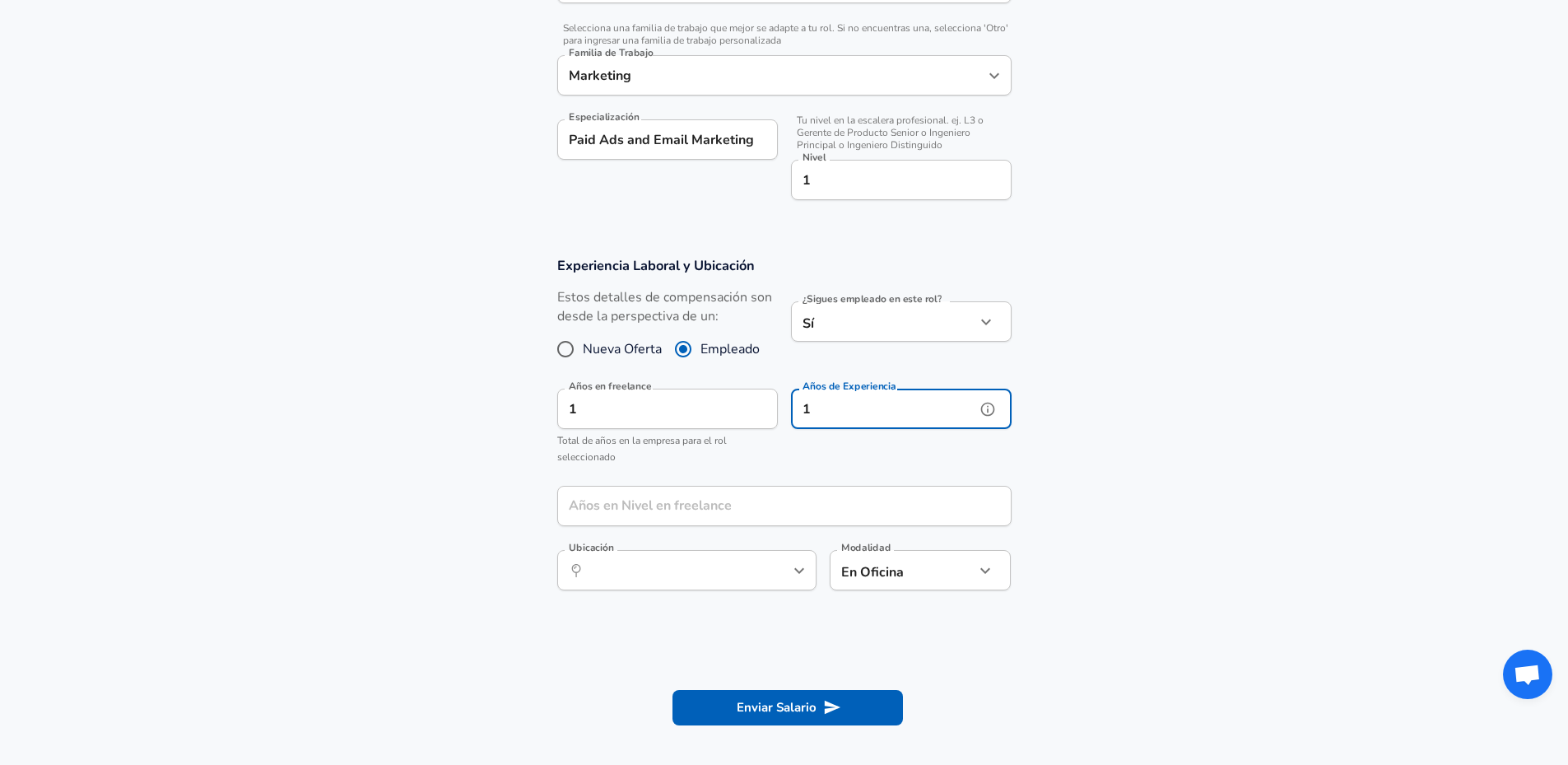
type input "1"
click at [670, 509] on input "Años en Nivel en freelance" at bounding box center [767, 506] width 418 height 41
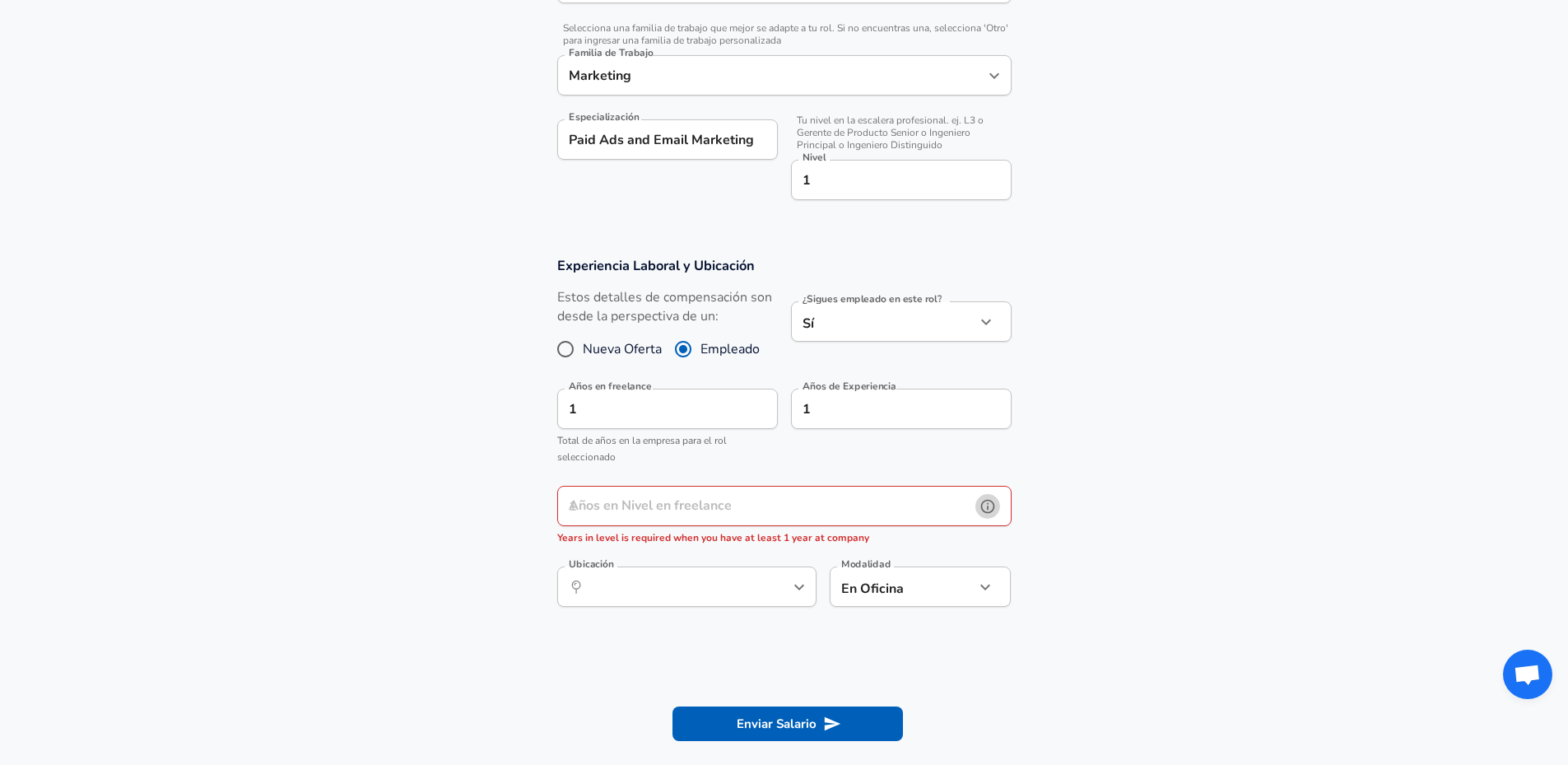
click at [982, 515] on button "help" at bounding box center [988, 507] width 24 height 24
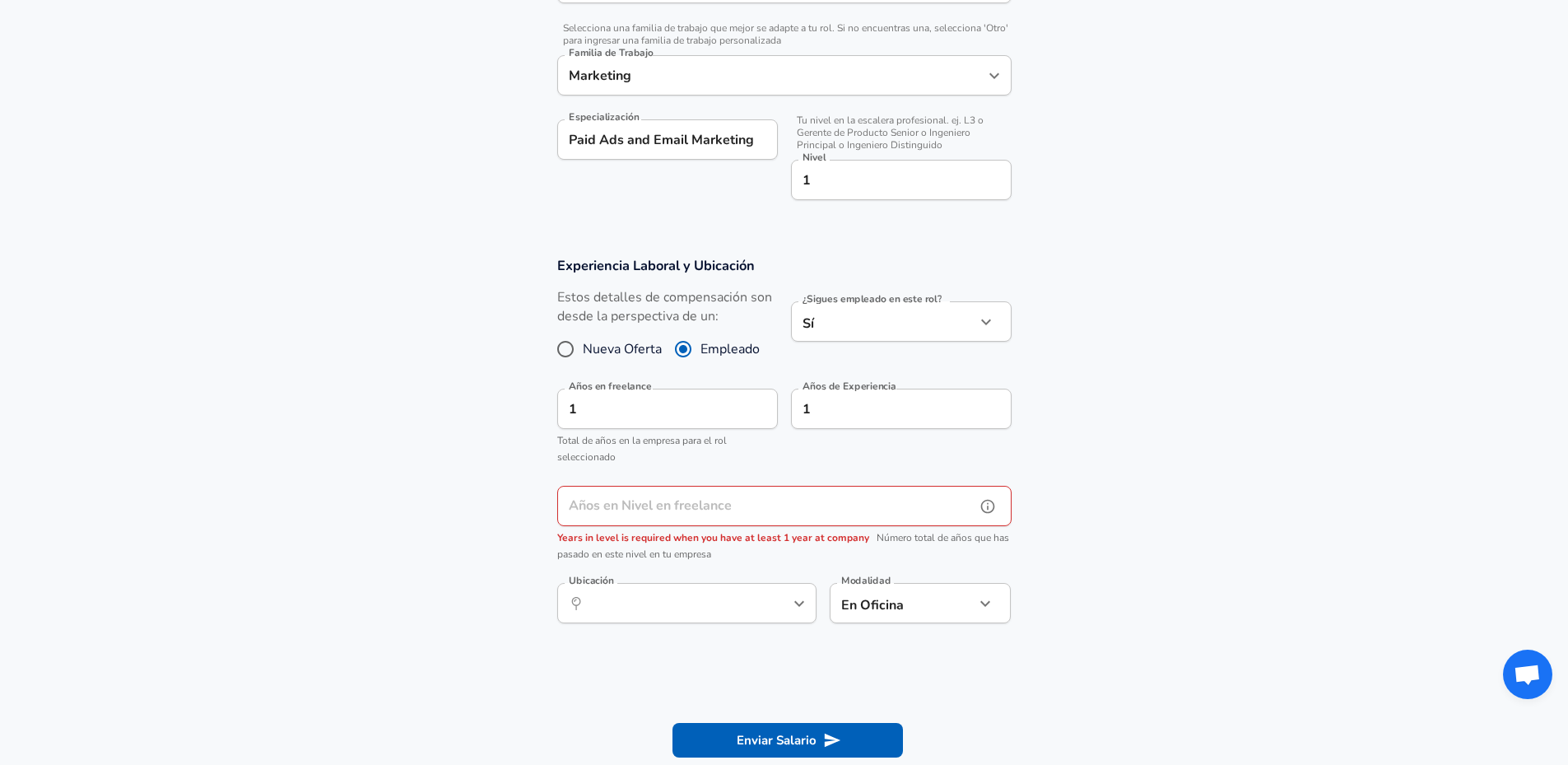
click at [942, 504] on input "Años en Nivel en freelance" at bounding box center [767, 506] width 418 height 41
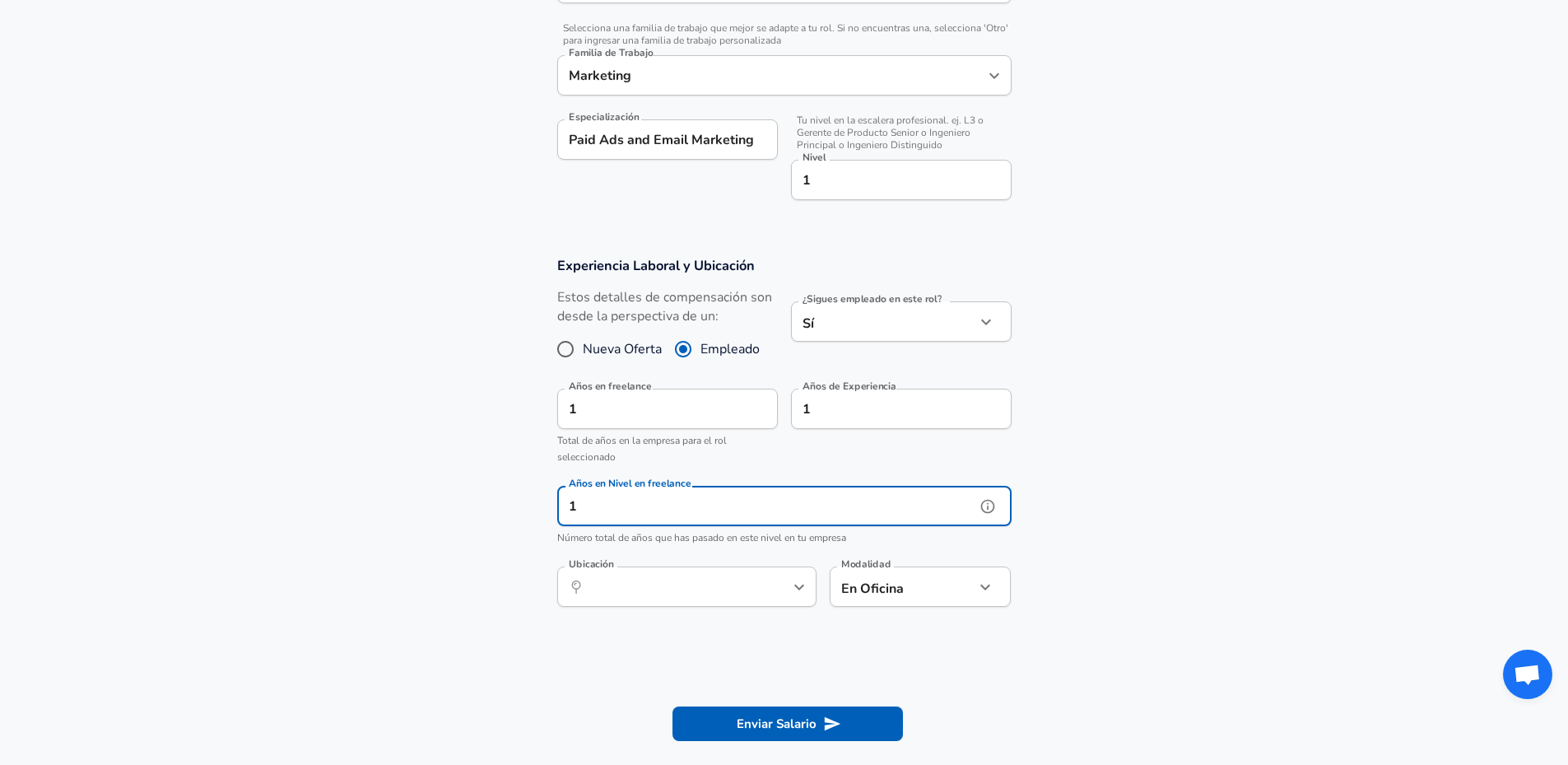
drag, startPoint x: 690, startPoint y: 610, endPoint x: 690, endPoint y: 600, distance: 10.0
click at [690, 610] on div "Ubicación ​ Ubicación" at bounding box center [687, 588] width 259 height 44
type input "1"
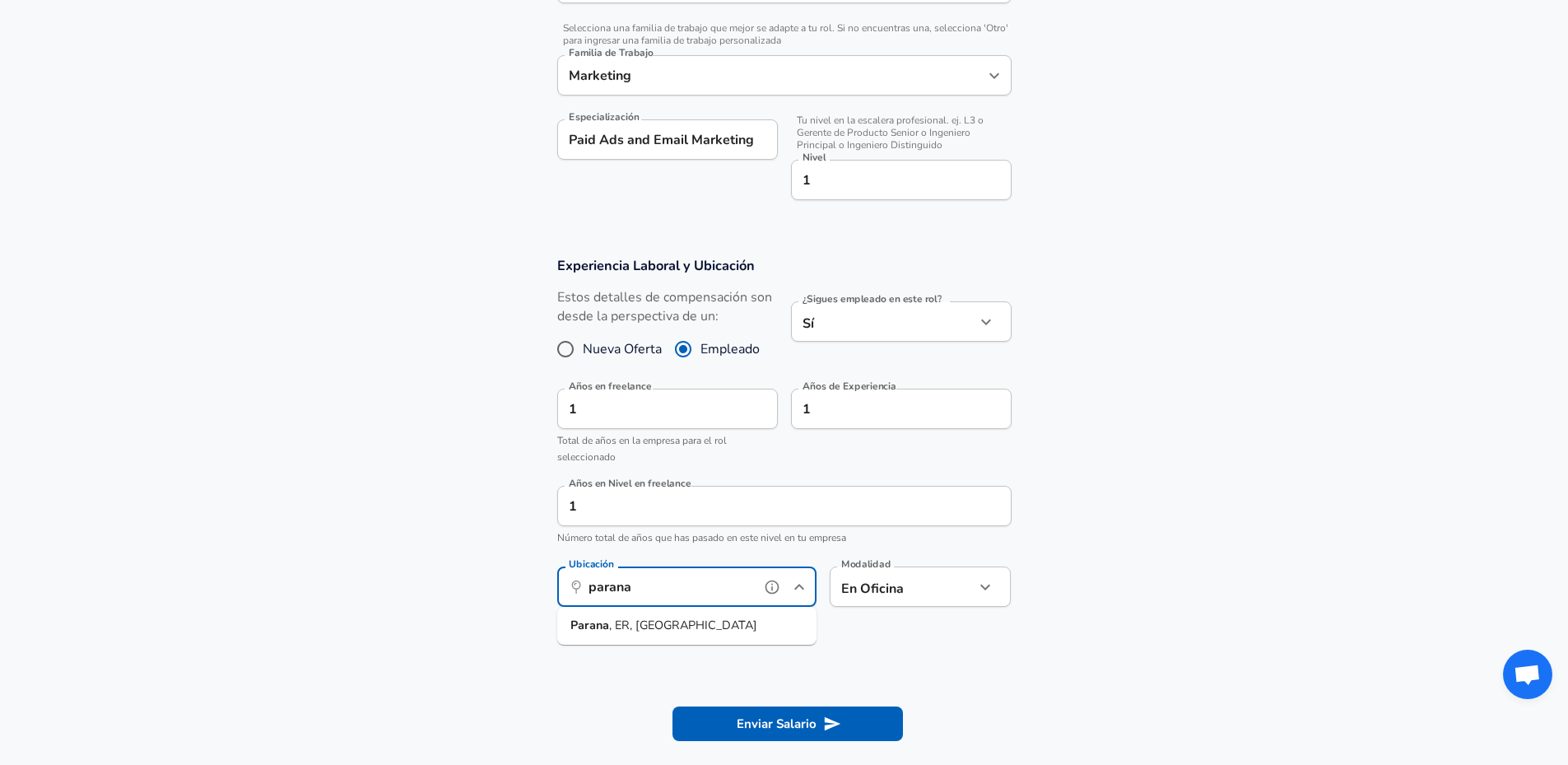
click at [687, 630] on span ", ER, [GEOGRAPHIC_DATA]" at bounding box center [683, 625] width 148 height 16
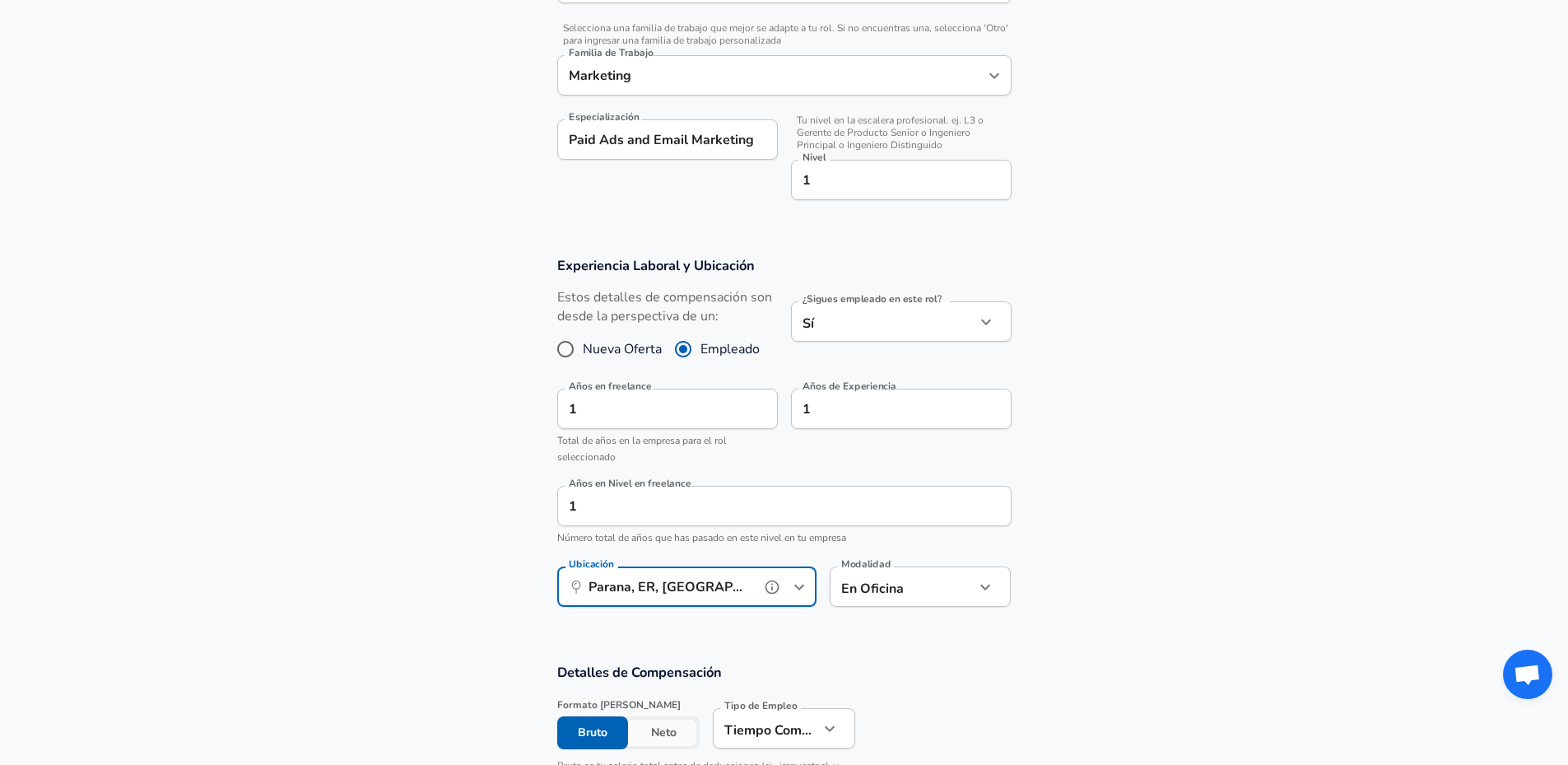
type input "Parana, ER, [GEOGRAPHIC_DATA]"
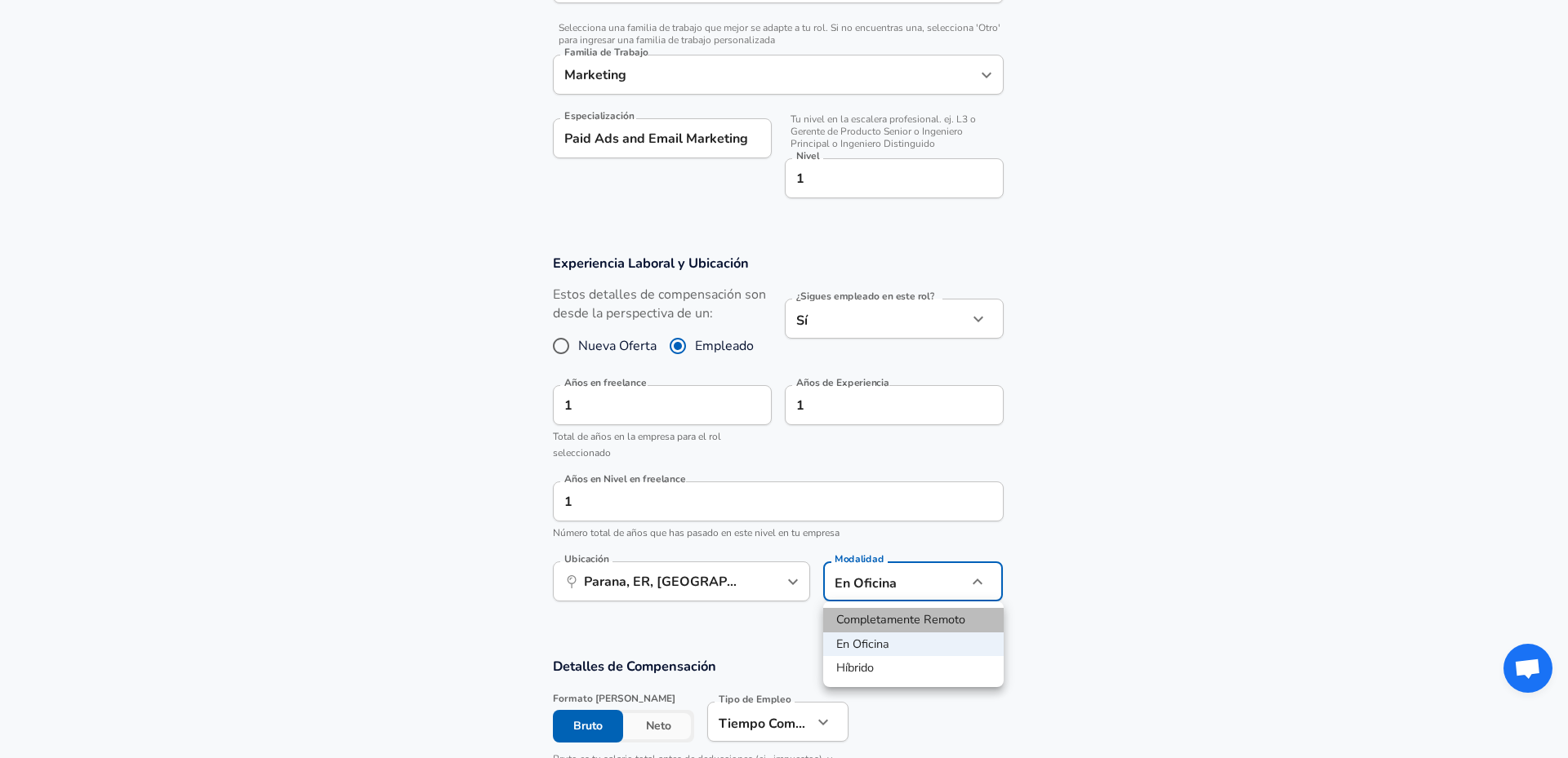
click at [906, 620] on li "Completamente Remoto" at bounding box center [912, 620] width 180 height 24
type input "remote"
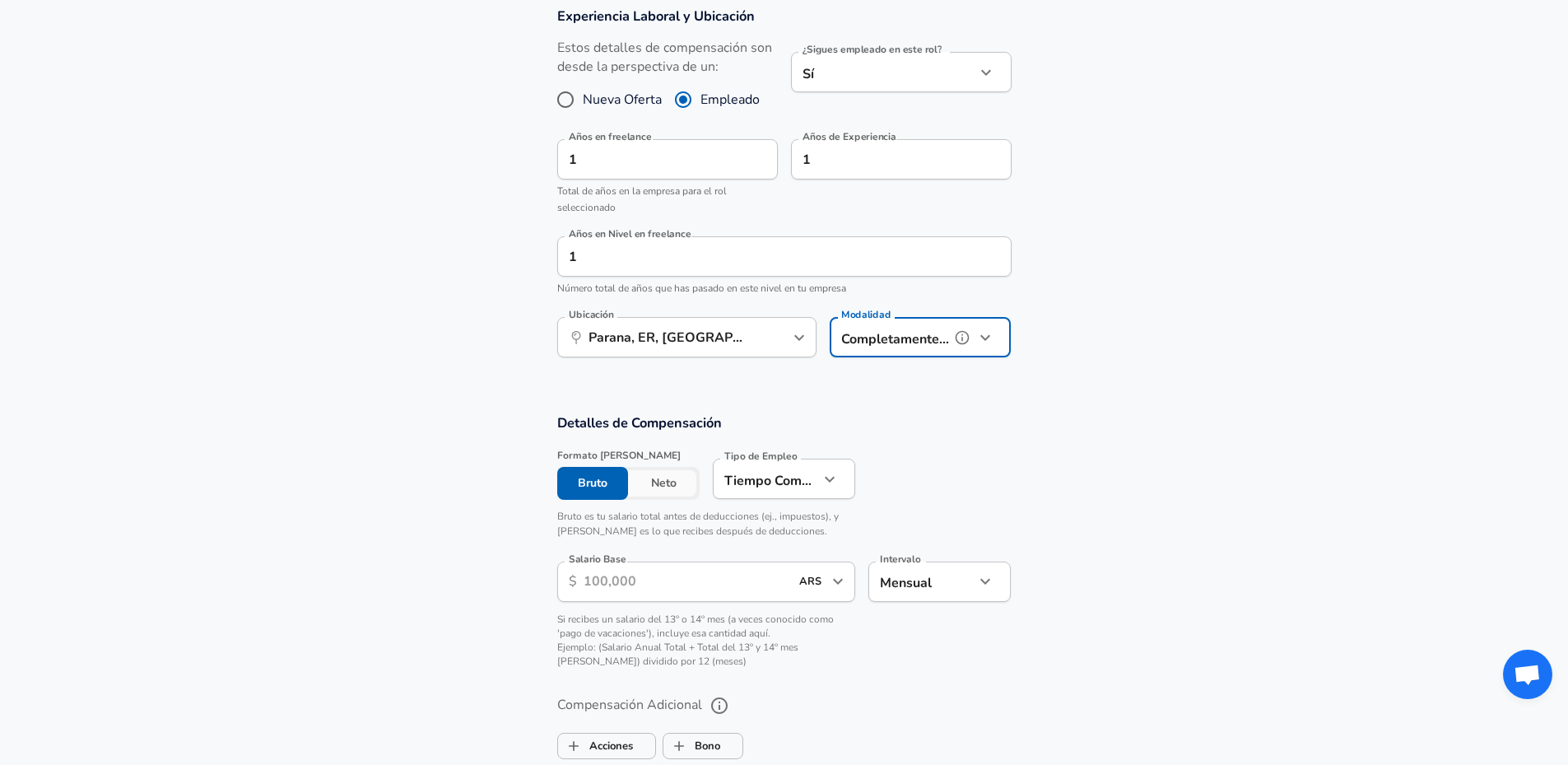
scroll to position [830, 0]
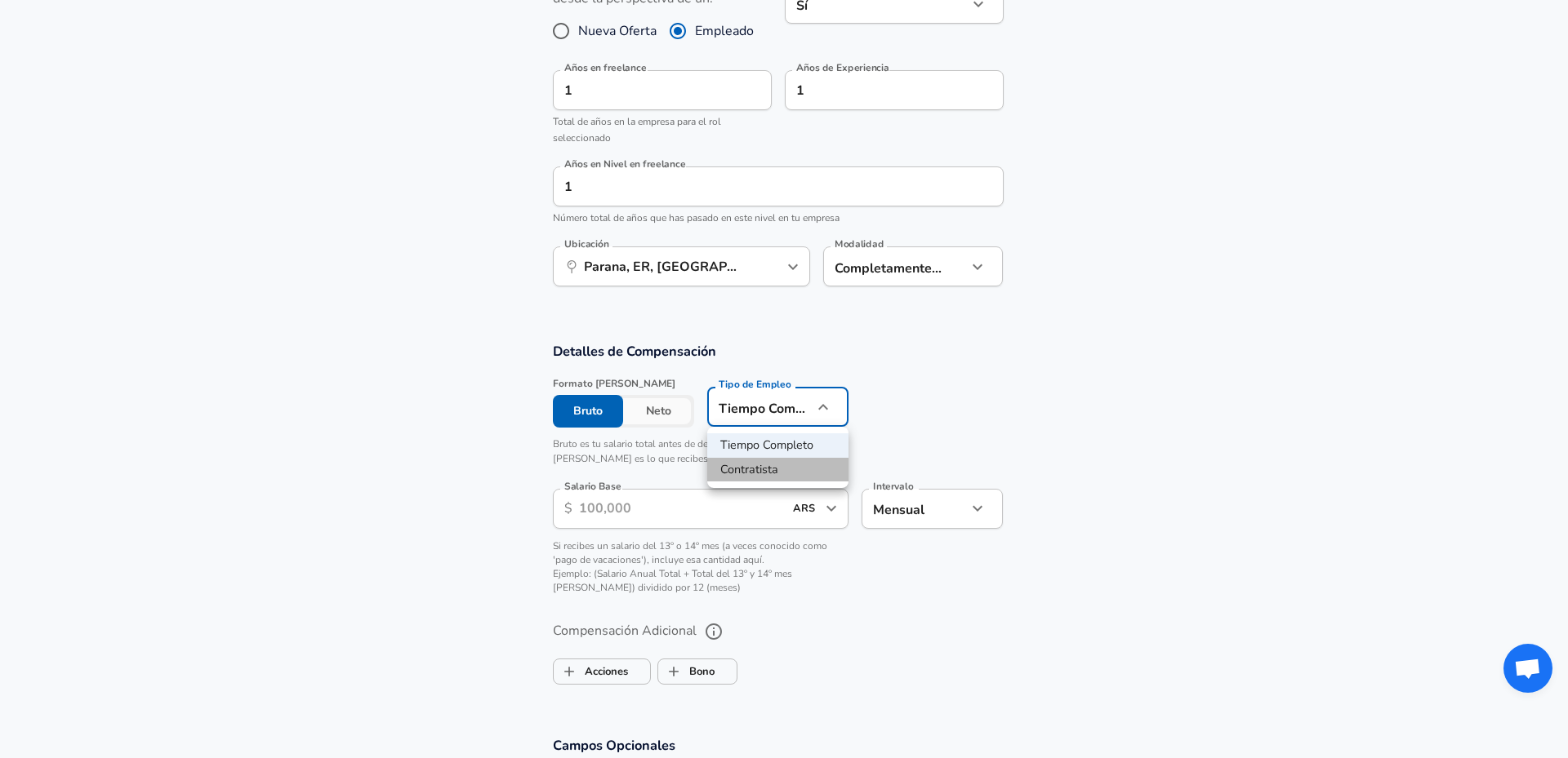
click at [770, 468] on li "Contratista" at bounding box center [777, 470] width 141 height 24
type input "contract"
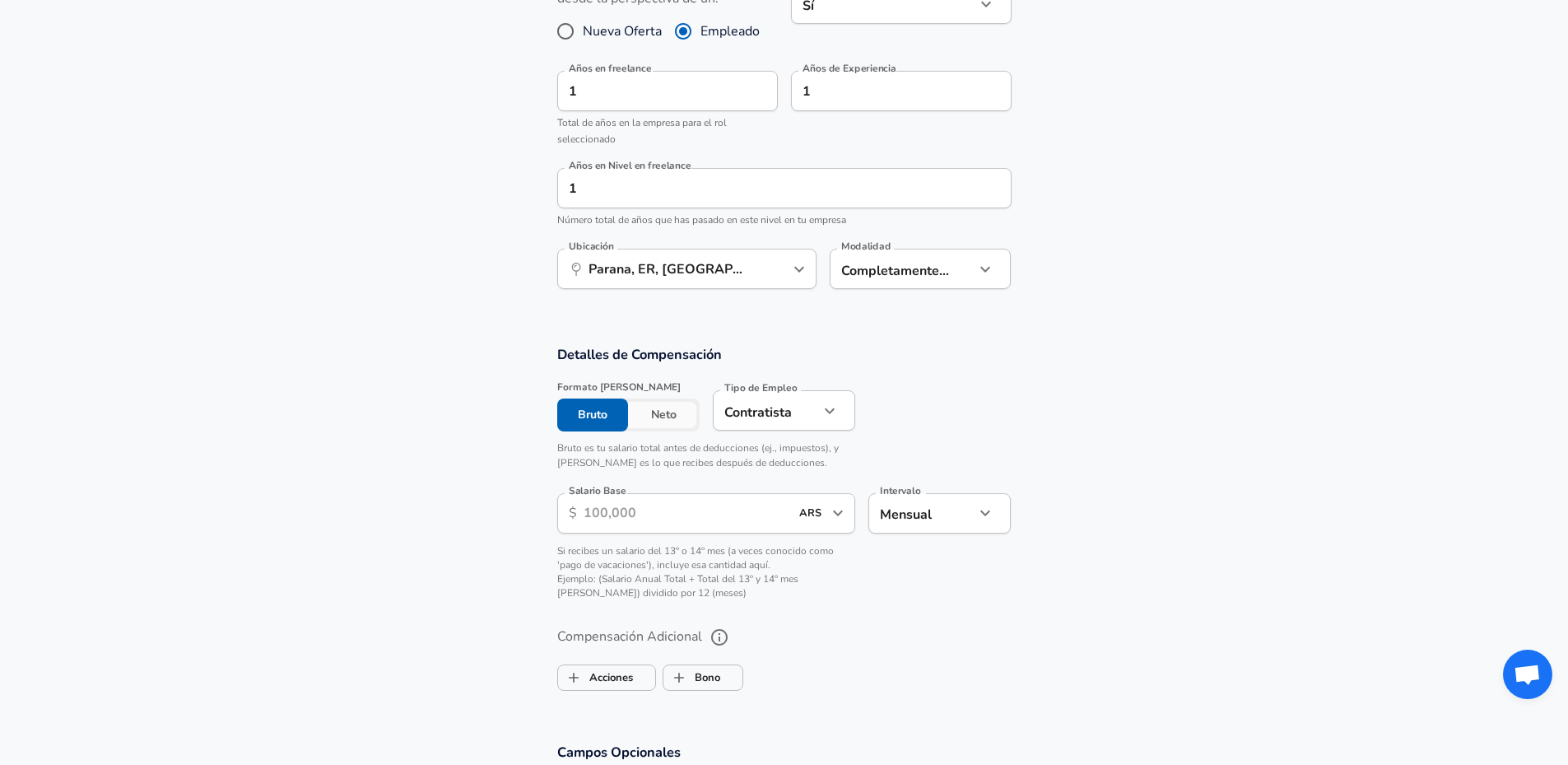
click at [677, 419] on button "Neto" at bounding box center [664, 415] width 72 height 33
click at [610, 415] on button "Bruto" at bounding box center [593, 415] width 72 height 33
drag, startPoint x: 673, startPoint y: 513, endPoint x: 655, endPoint y: 464, distance: 52.2
click at [673, 513] on input "Salario Base" at bounding box center [687, 513] width 206 height 41
click at [646, 416] on button "Neto" at bounding box center [664, 415] width 72 height 33
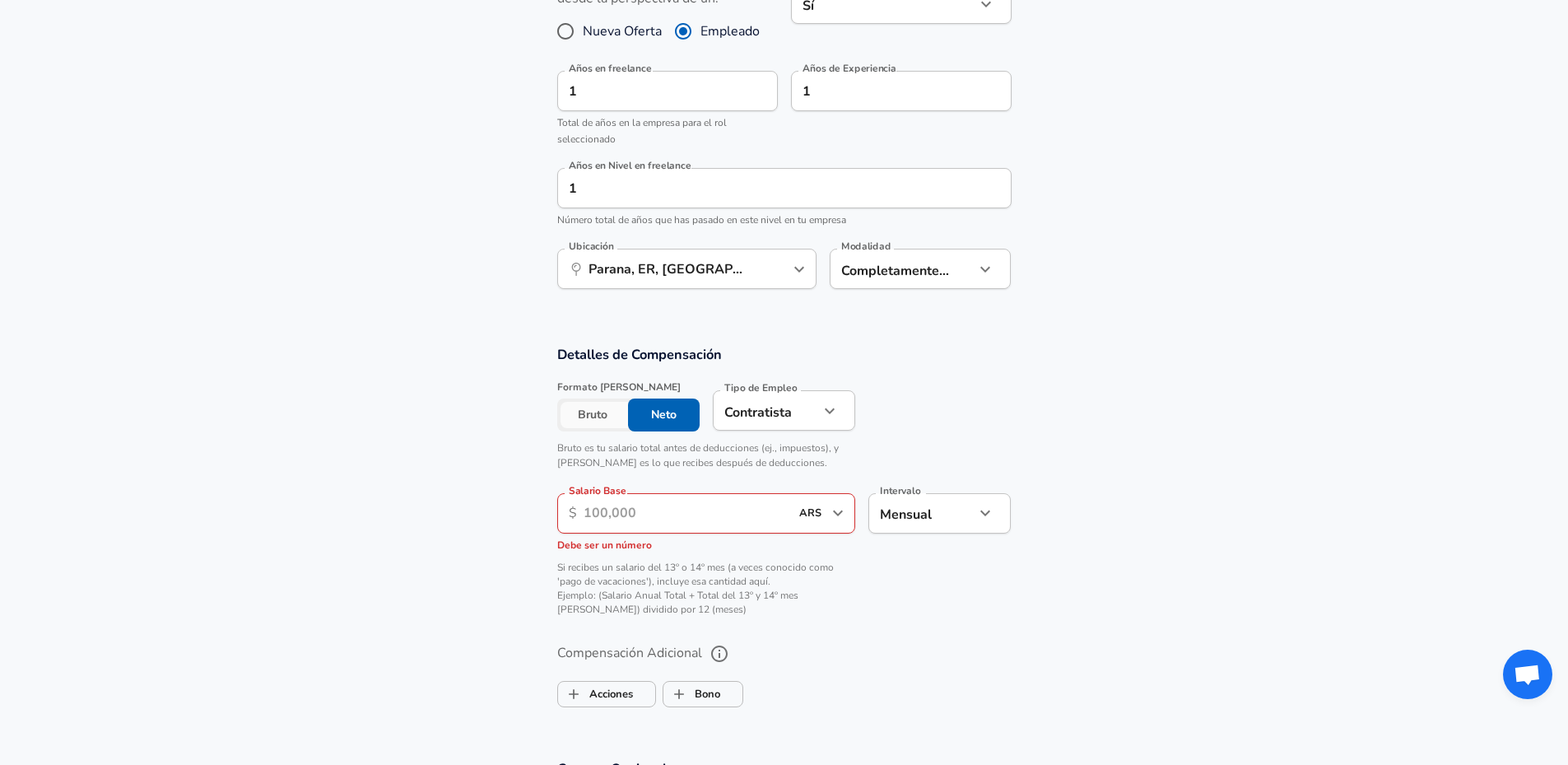
click at [605, 415] on button "Bruto" at bounding box center [593, 415] width 72 height 33
drag, startPoint x: 719, startPoint y: 509, endPoint x: 481, endPoint y: 495, distance: 238.4
click at [481, 495] on section "Detalles de Compensación Formato [PERSON_NAME] Bruto Neto Tipo de Empleo Contra…" at bounding box center [784, 486] width 1568 height 283
click at [612, 510] on input "Salario Base" at bounding box center [687, 513] width 206 height 41
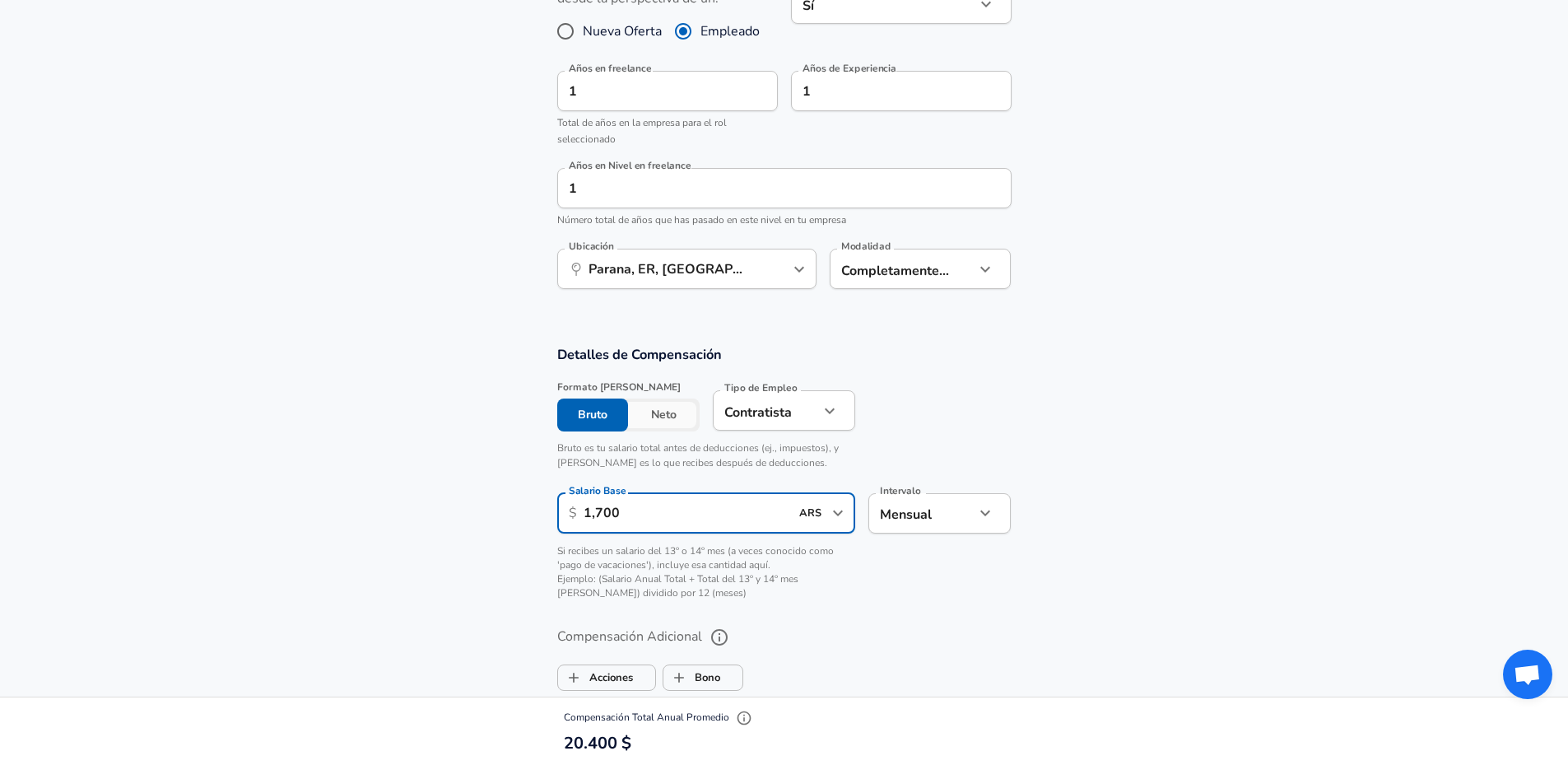
drag, startPoint x: 639, startPoint y: 508, endPoint x: 600, endPoint y: 516, distance: 39.8
click at [600, 516] on input "1,700" at bounding box center [687, 513] width 206 height 41
click at [841, 515] on icon "Open" at bounding box center [837, 513] width 20 height 20
type input "1,700"
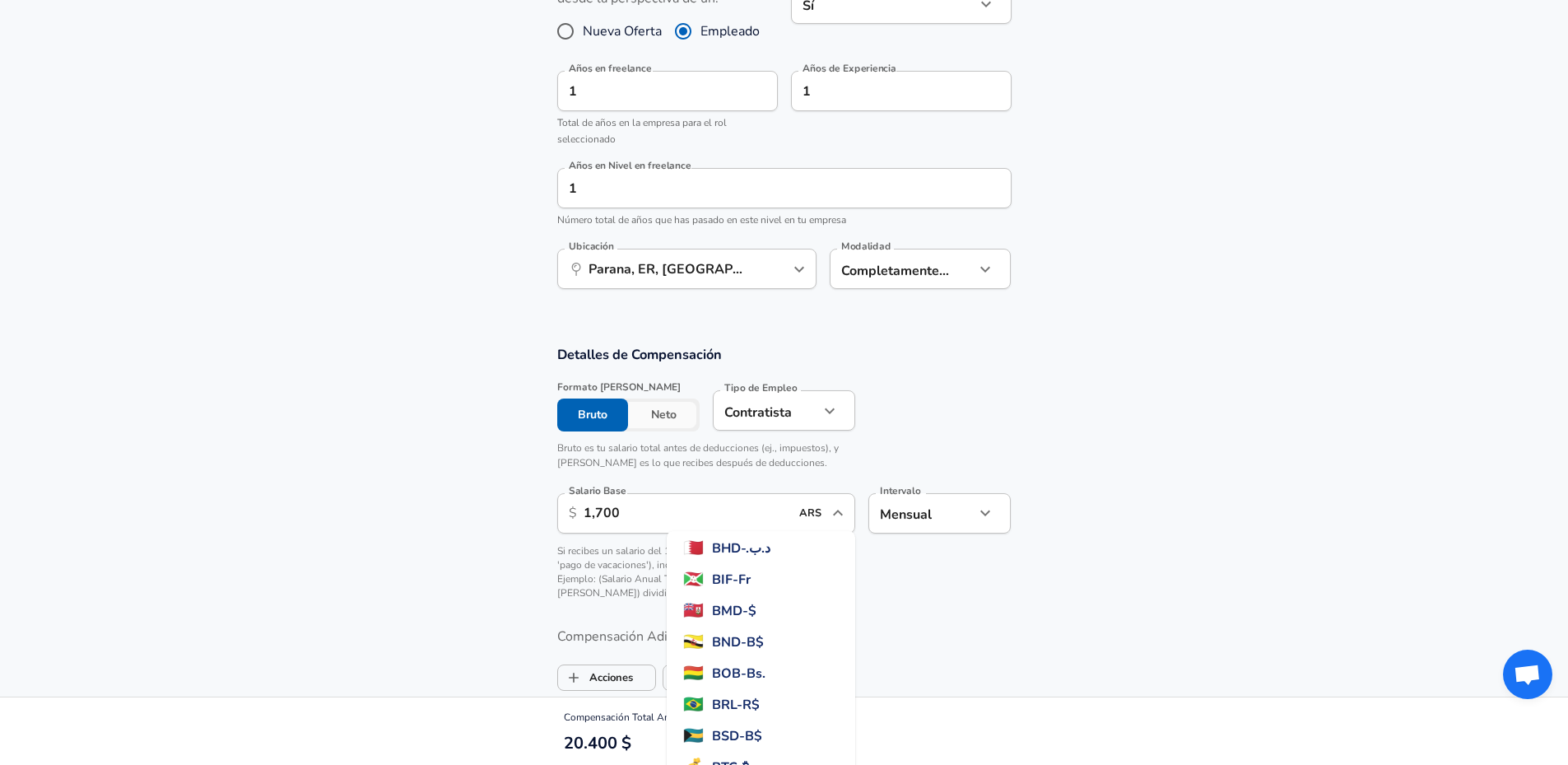
scroll to position [0, 0]
click at [754, 571] on span "USD - $" at bounding box center [733, 567] width 42 height 20
type input "USD"
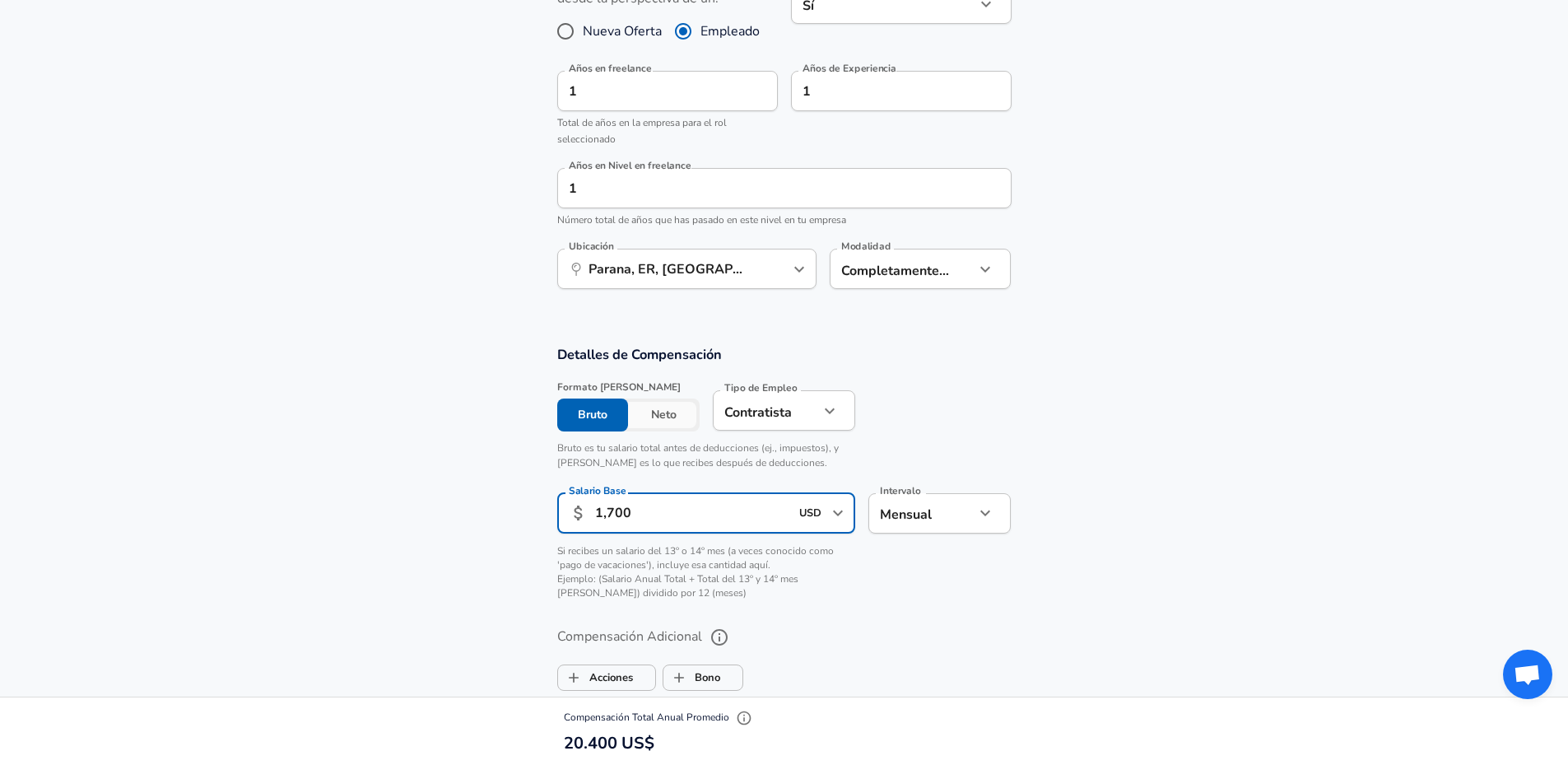
scroll to position [1, 0]
drag, startPoint x: 701, startPoint y: 525, endPoint x: 574, endPoint y: 533, distance: 127.3
click at [574, 533] on div "​ 1,700 USD ​ Salario Base" at bounding box center [706, 513] width 299 height 41
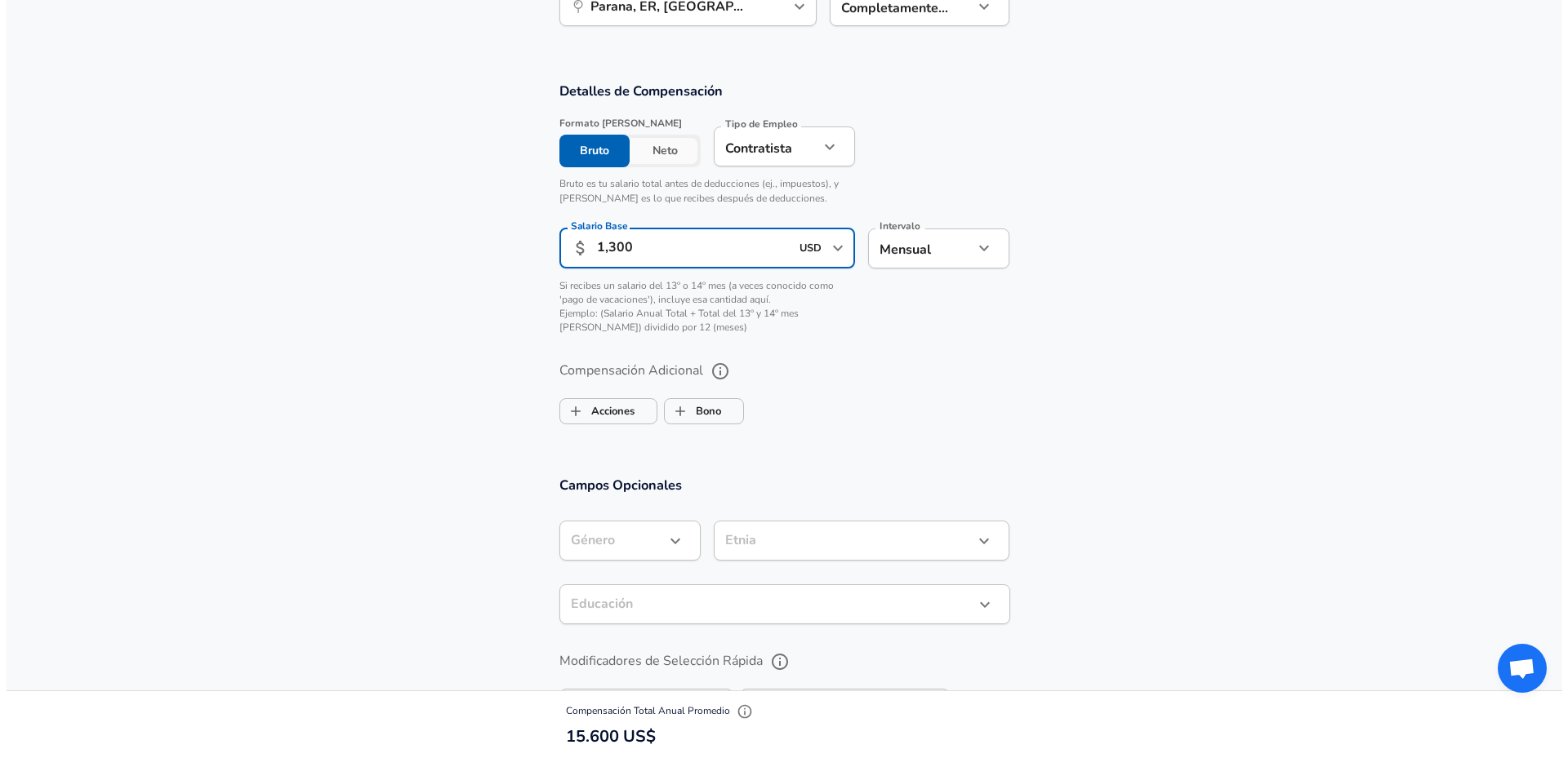
scroll to position [1122, 0]
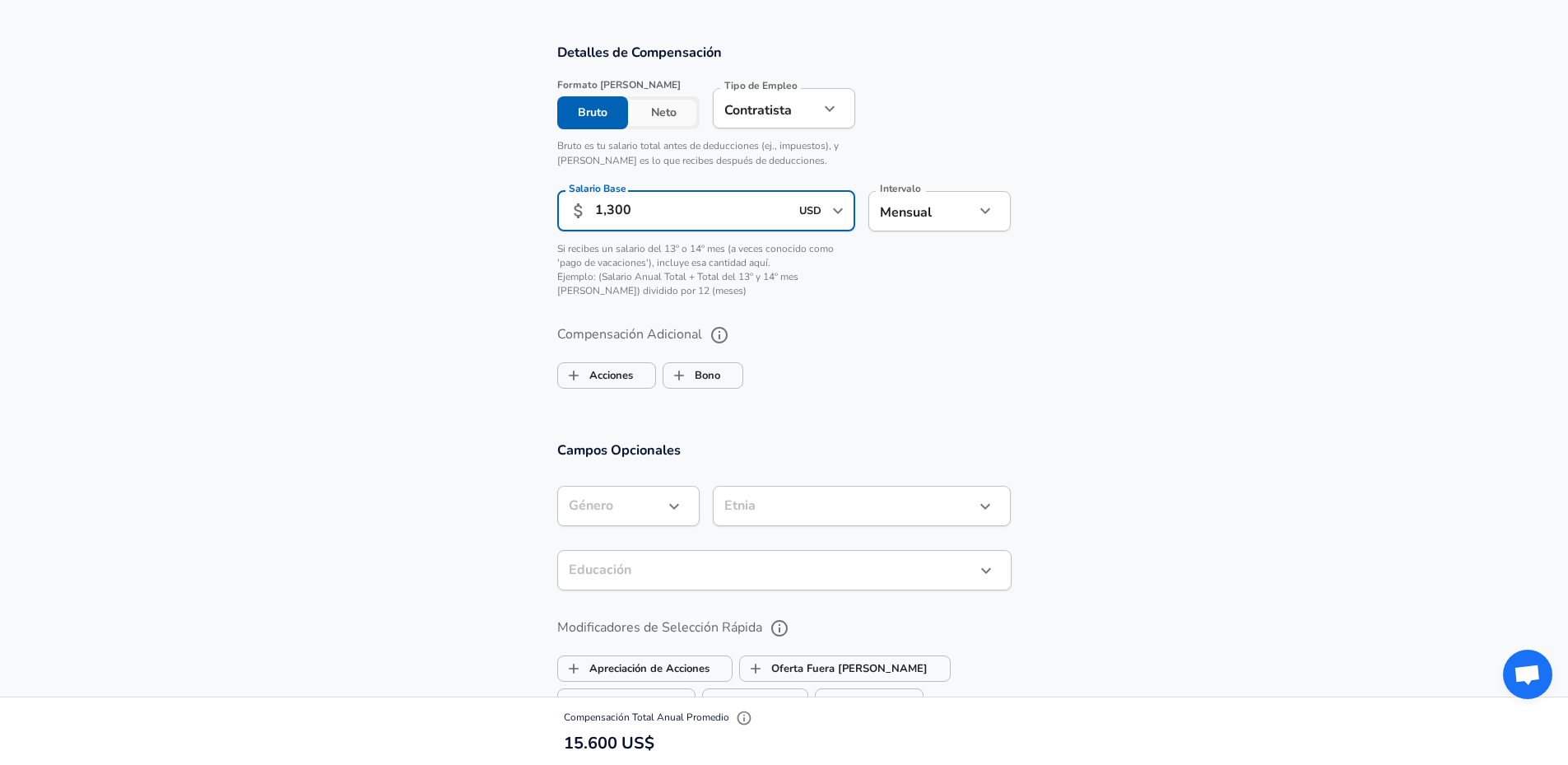
type input "1,300"
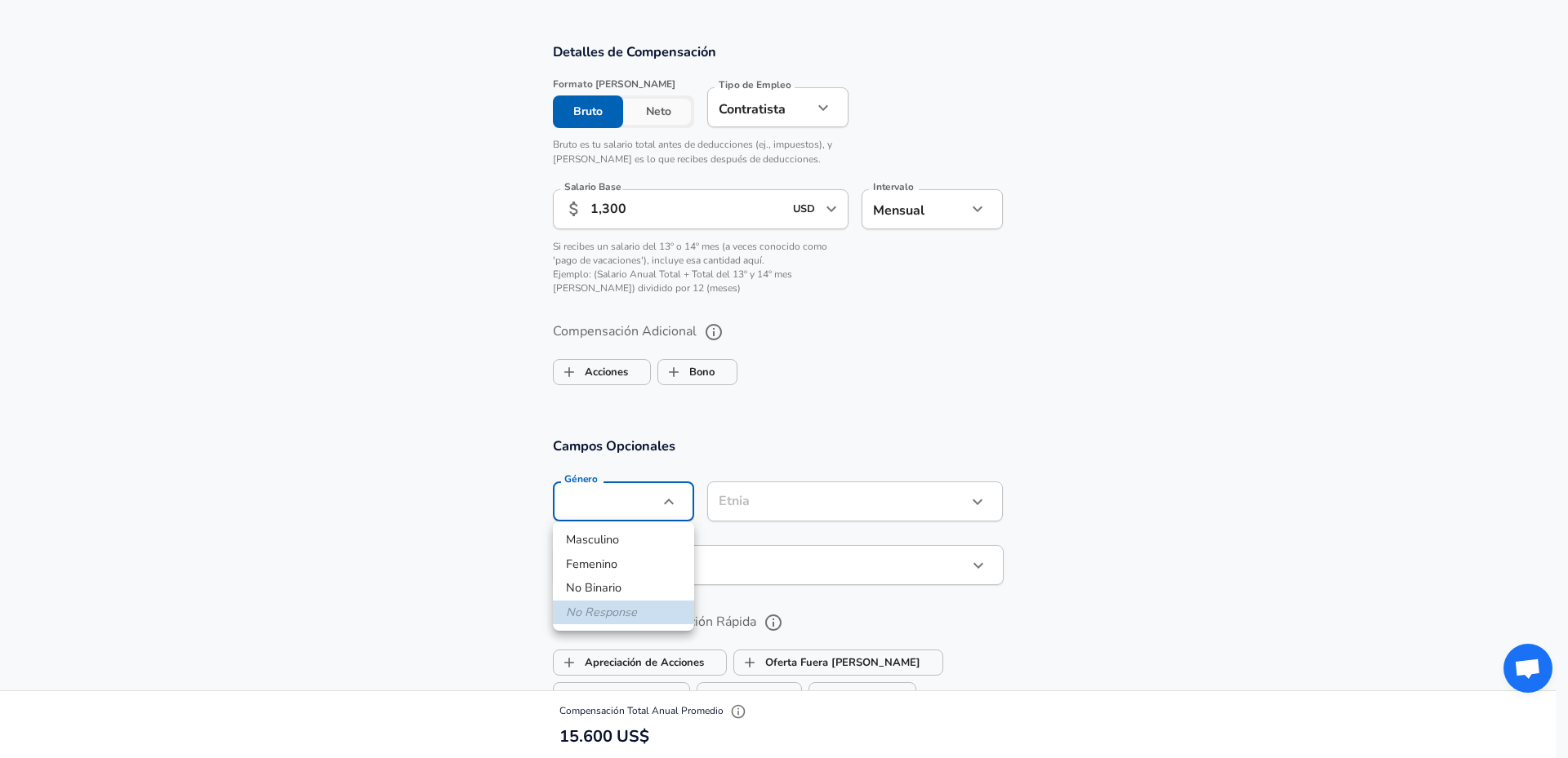
click at [640, 544] on li "Masculino" at bounding box center [623, 540] width 141 height 24
type input "[DEMOGRAPHIC_DATA]"
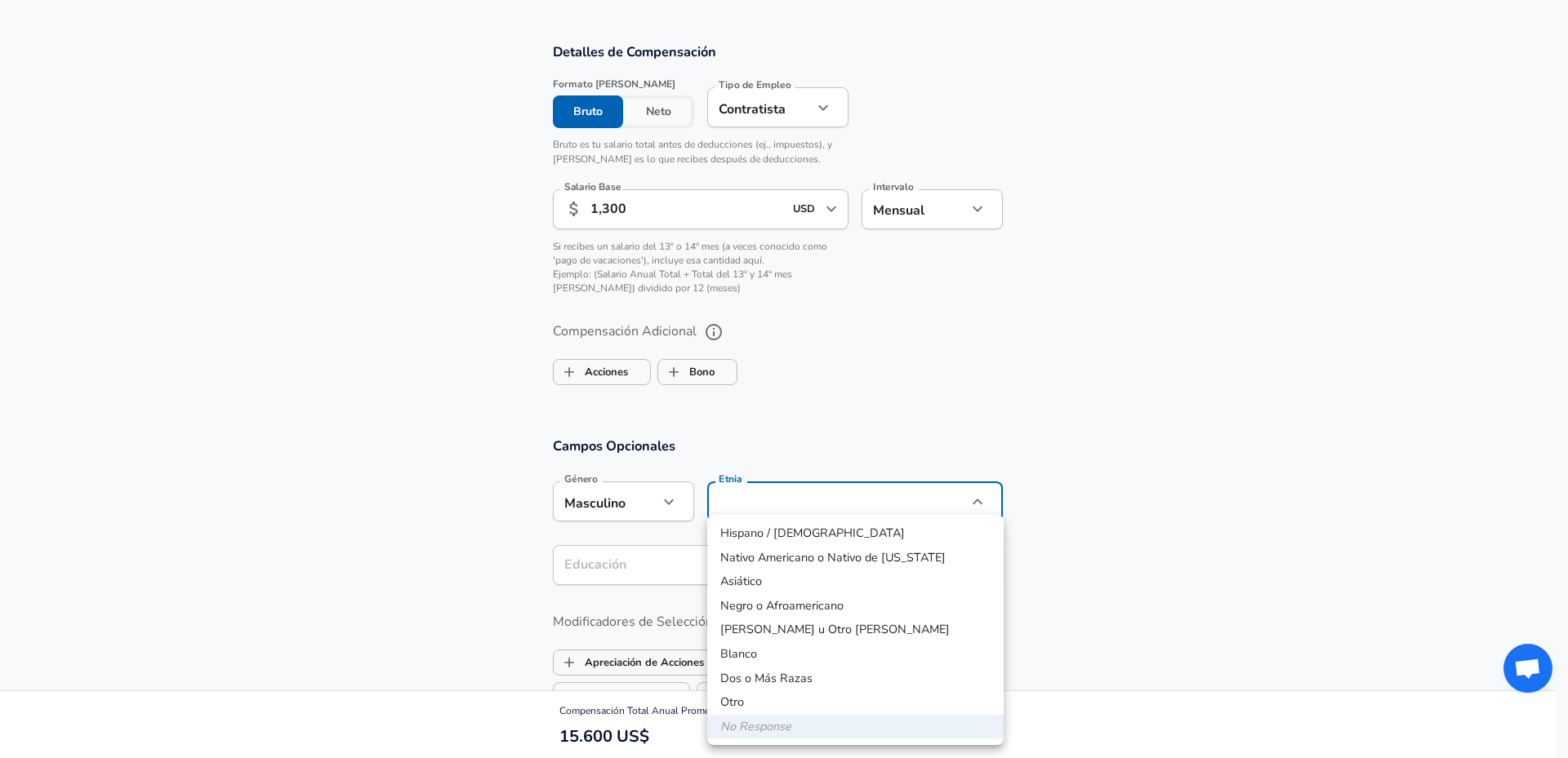
click at [798, 524] on li "Hispano / [DEMOGRAPHIC_DATA]" at bounding box center [855, 534] width 296 height 24
type input "[DEMOGRAPHIC_DATA] / [DEMOGRAPHIC_DATA]"
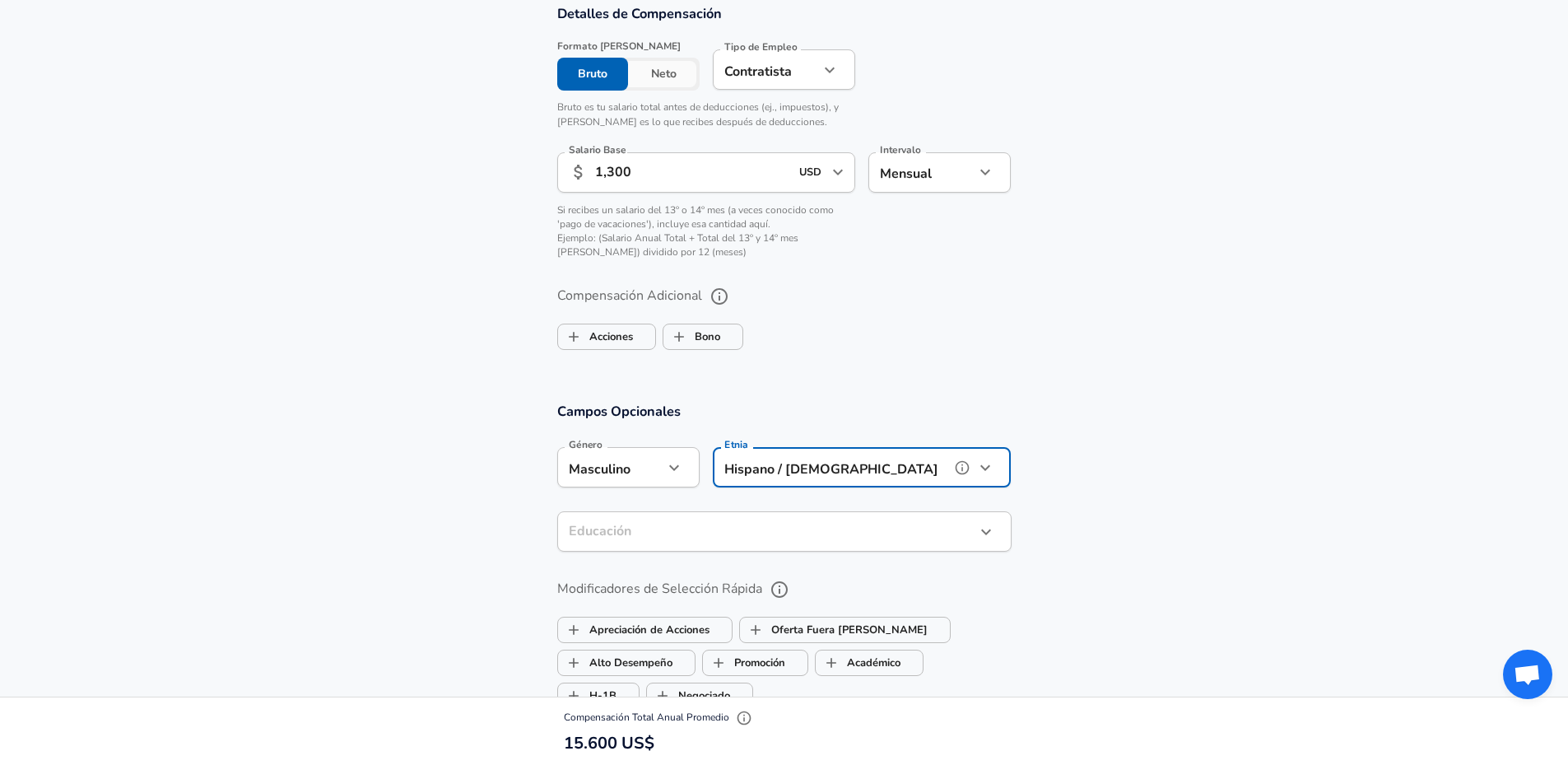
scroll to position [1195, 0]
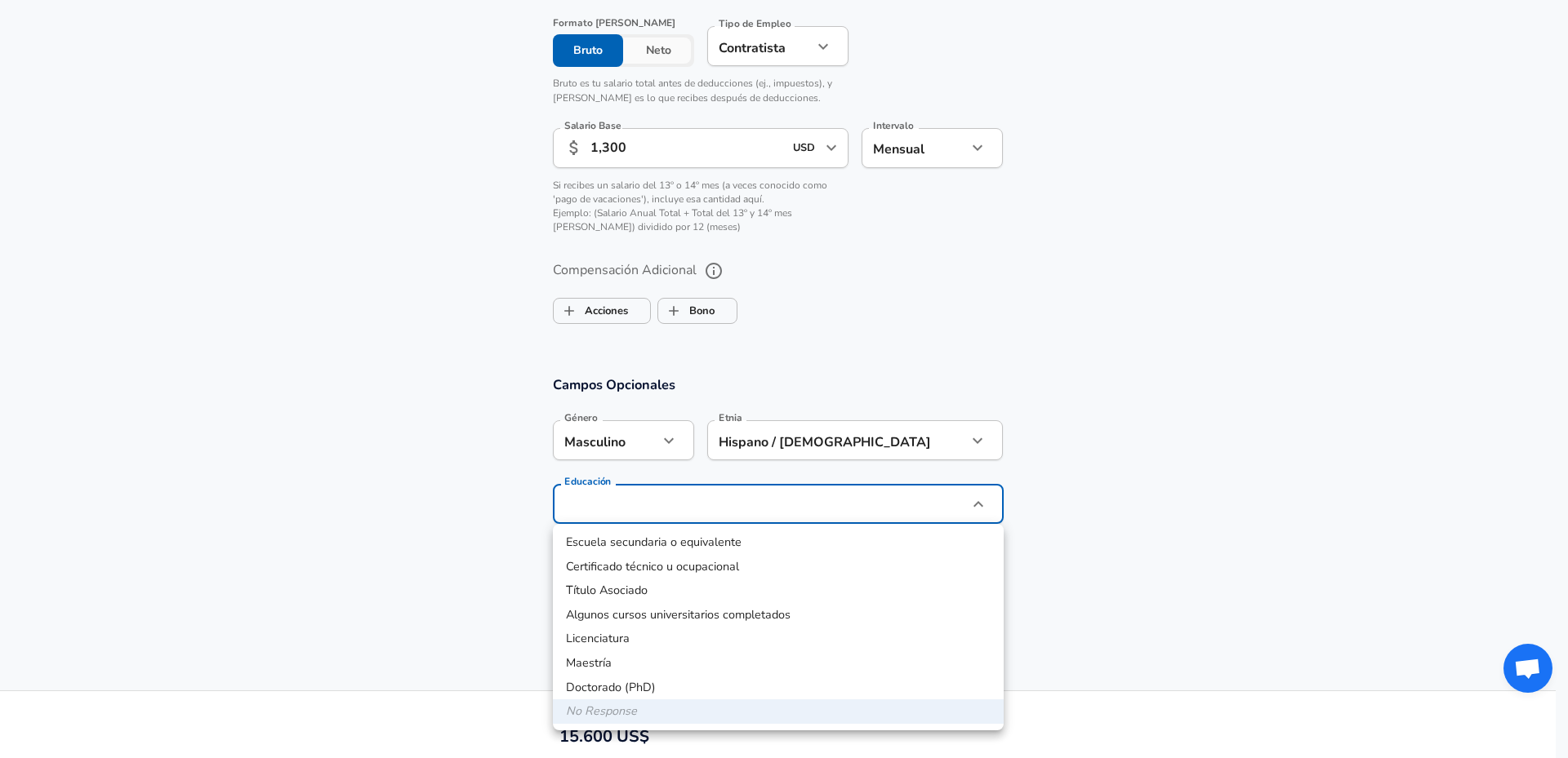
click at [787, 456] on div at bounding box center [784, 379] width 1568 height 758
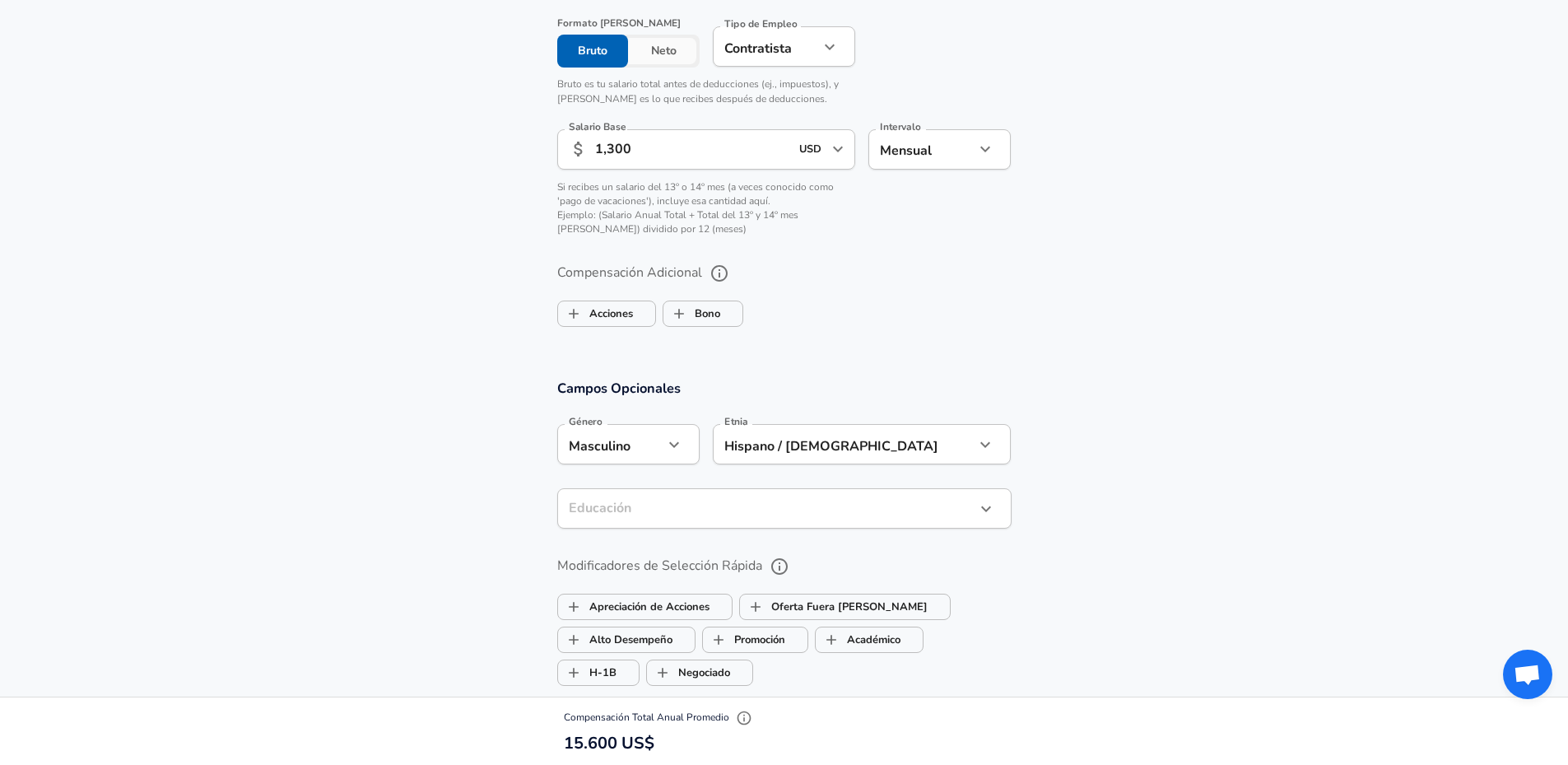
click at [795, 452] on div "Escuela secundaria o equivalente Certificado técnico u ocupacional Título Asoci…" at bounding box center [784, 382] width 1568 height 765
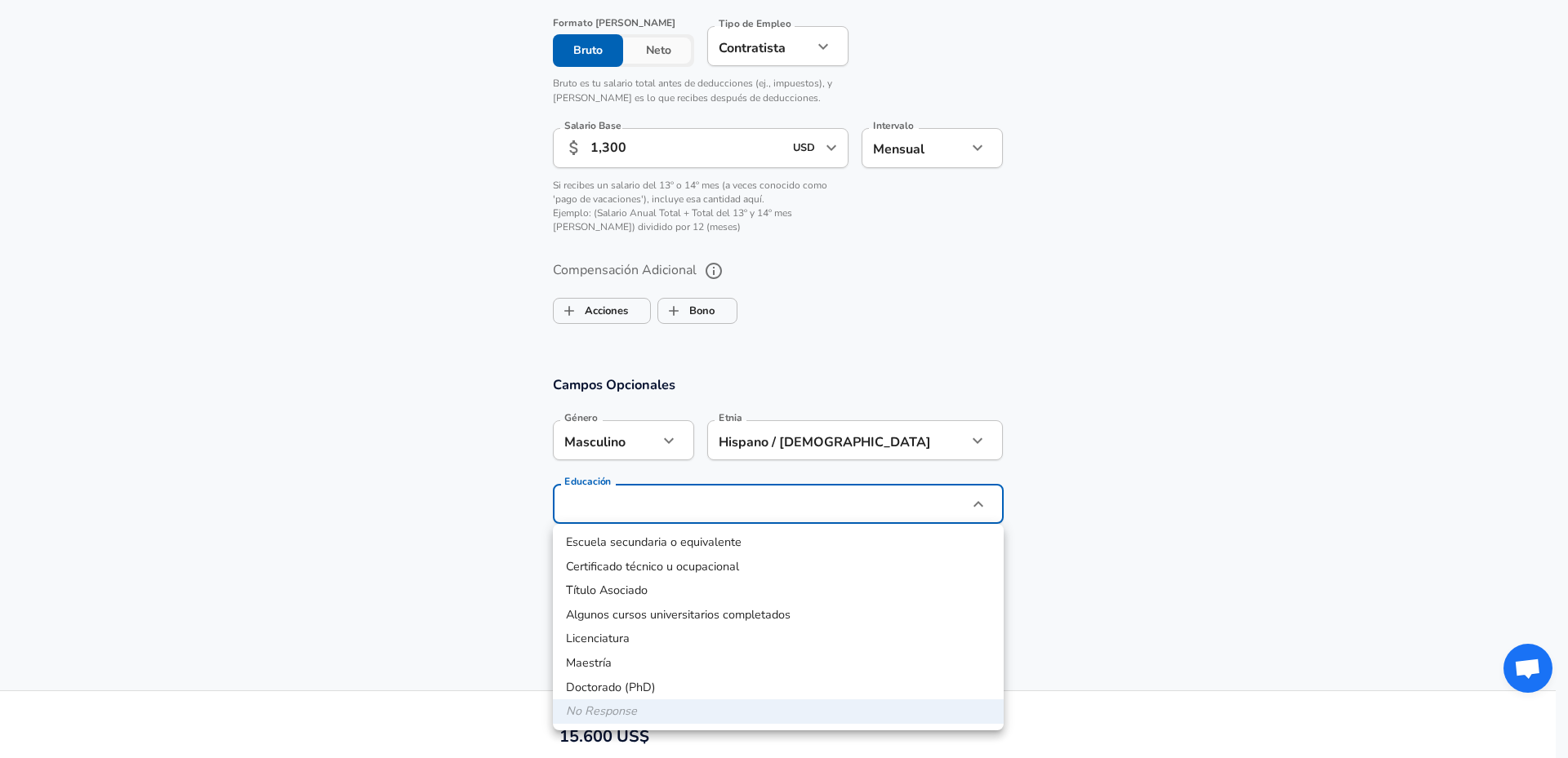
click at [719, 613] on li "Algunos cursos universitarios completados" at bounding box center [778, 615] width 451 height 24
type input "Some college coursework completed"
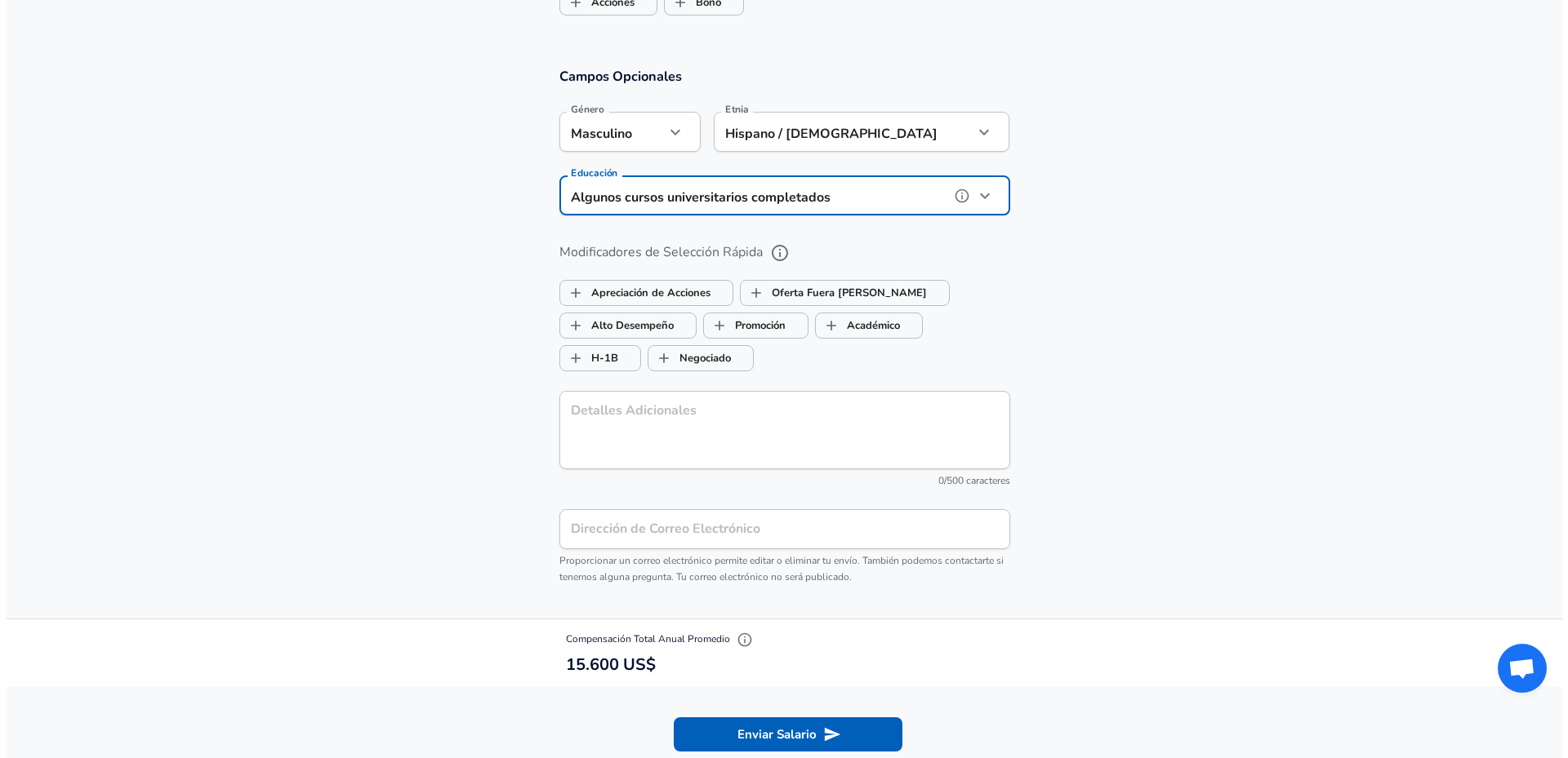
scroll to position [1518, 0]
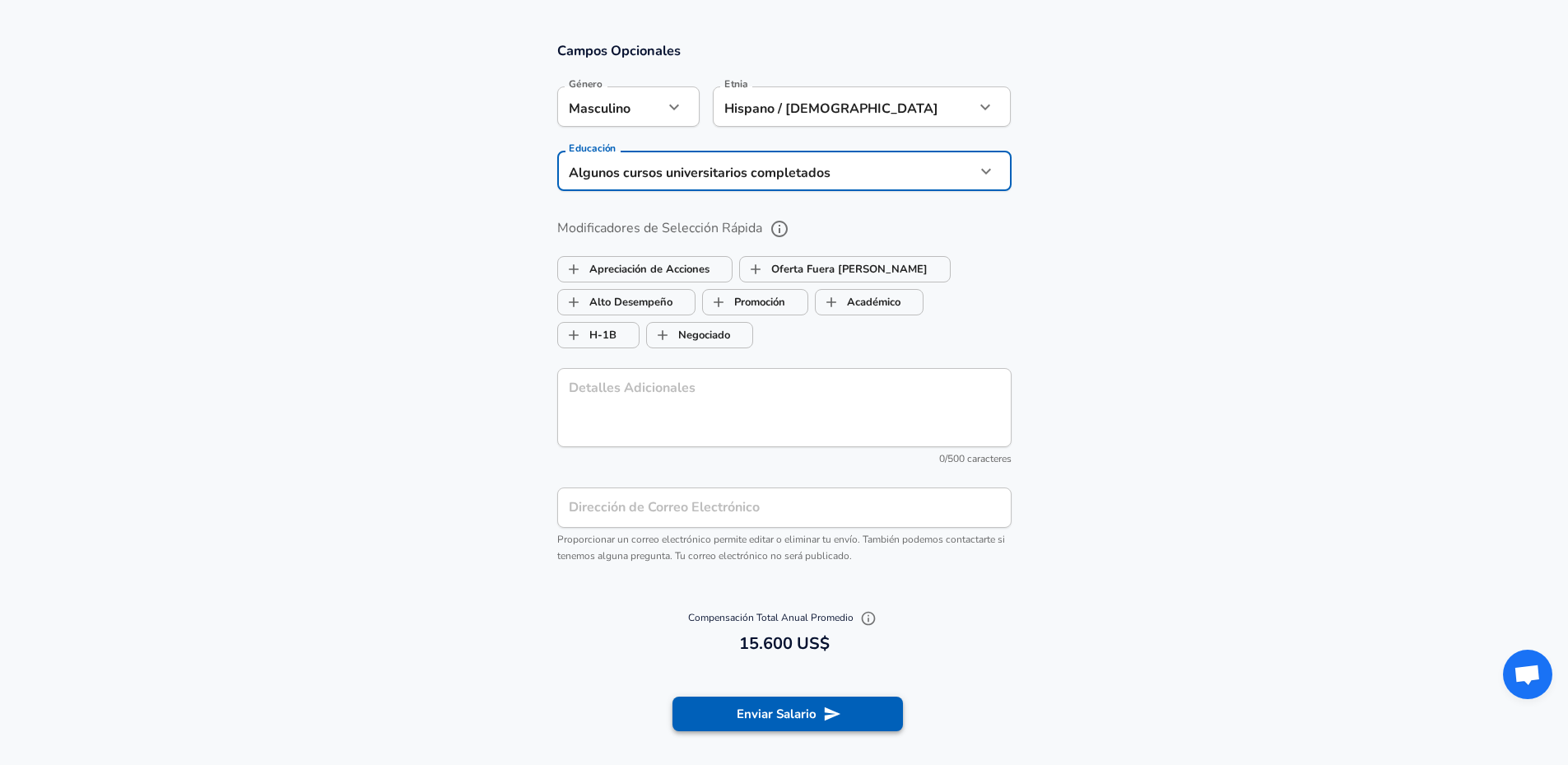
click at [874, 709] on button "Enviar Salario" at bounding box center [787, 714] width 231 height 35
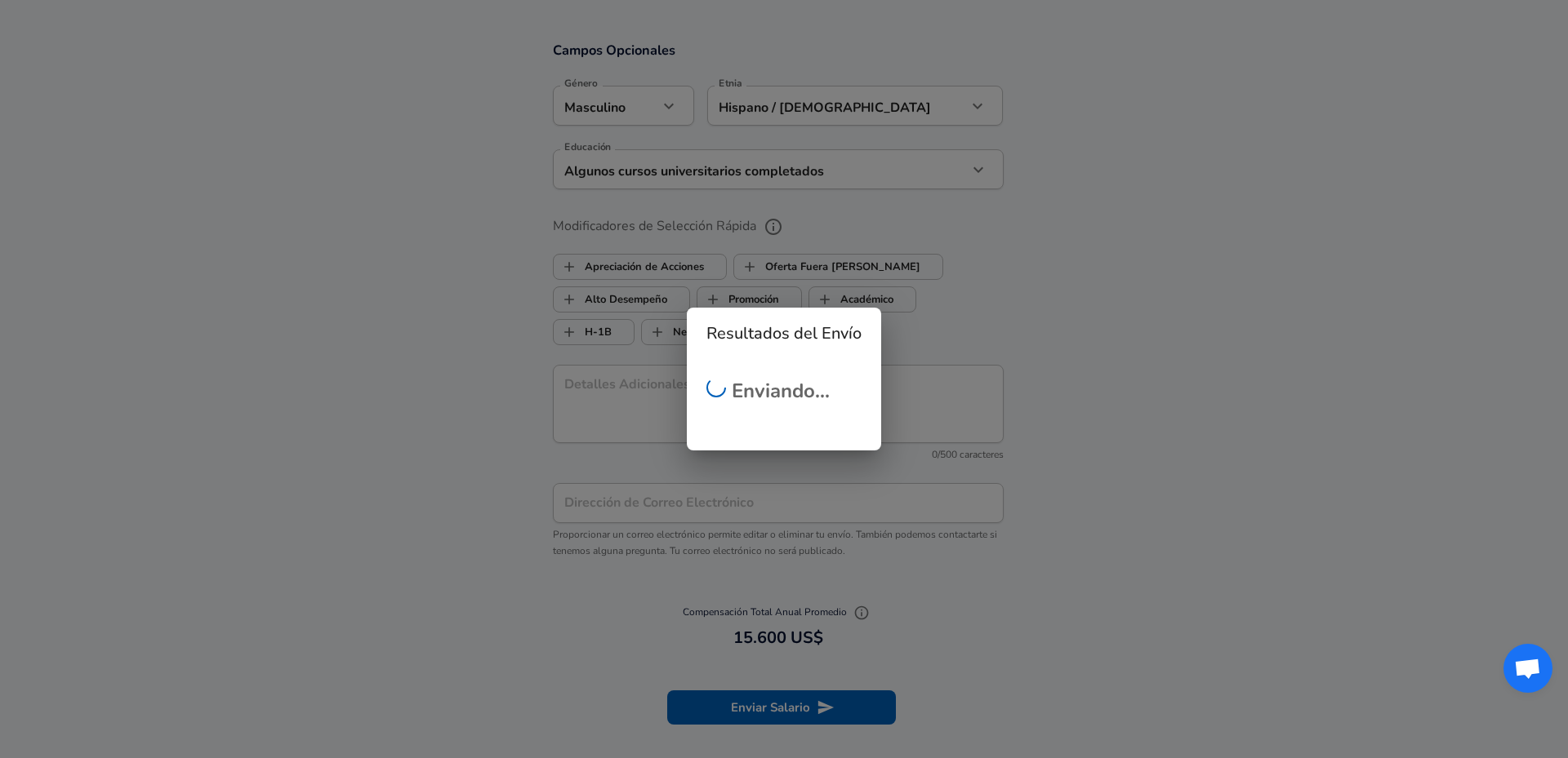
scroll to position [504, 0]
